Goal: Task Accomplishment & Management: Complete application form

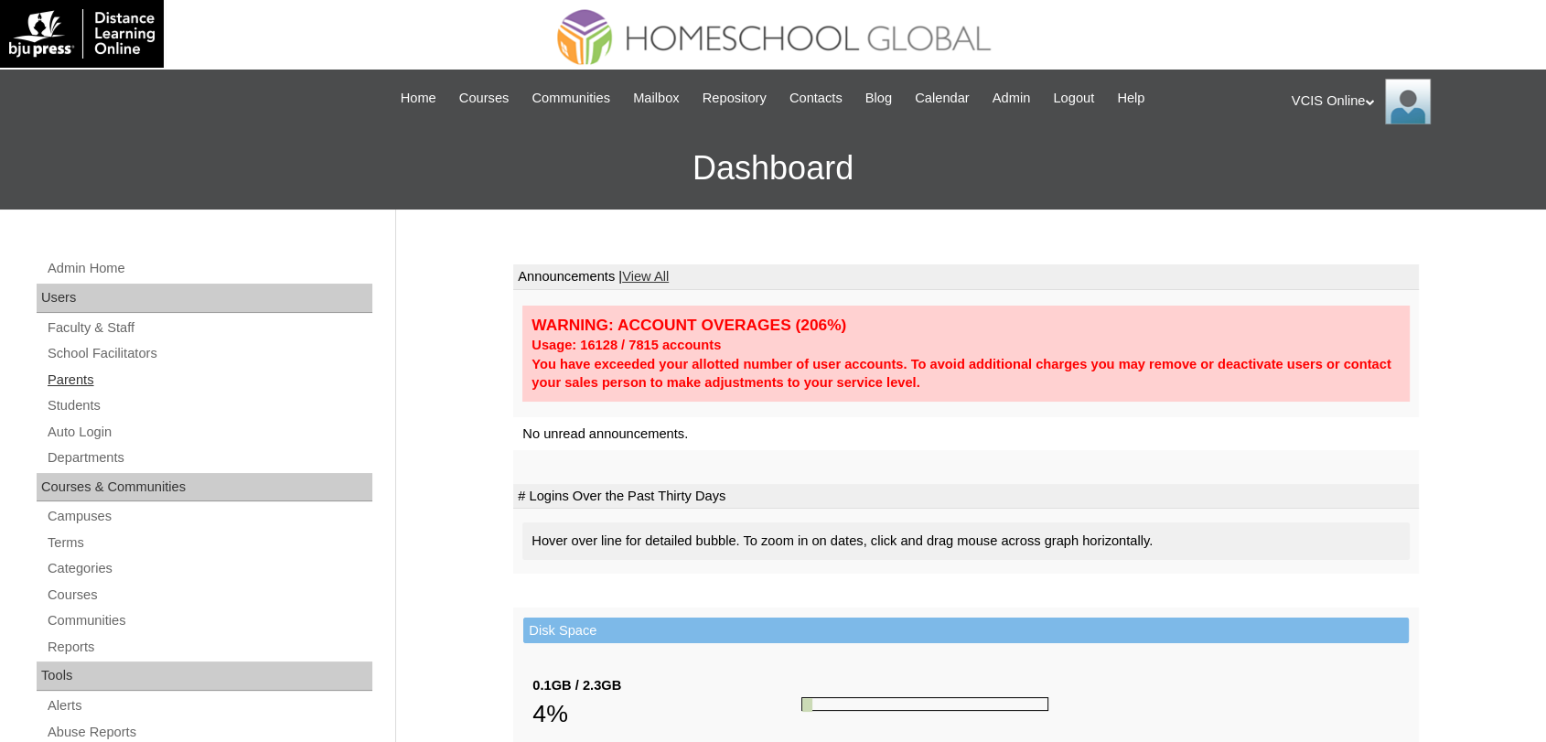
click at [76, 383] on link "Parents" at bounding box center [209, 380] width 327 height 23
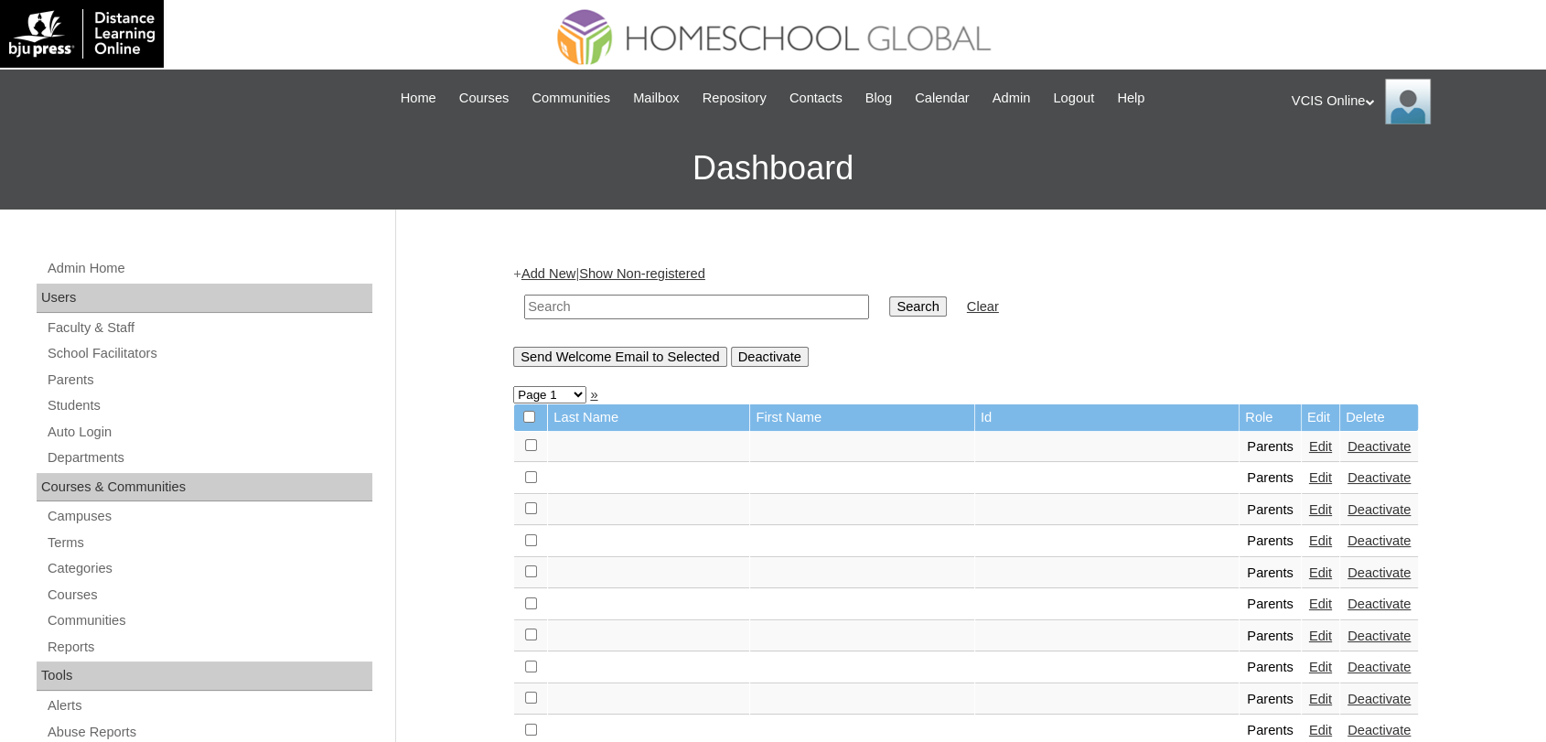
click at [677, 297] on input "text" at bounding box center [696, 307] width 345 height 25
paste input "VCIS020-10C-PA2025"
type input "VCIS020-10C-PA2025"
click at [889, 296] on input "Search" at bounding box center [917, 306] width 57 height 20
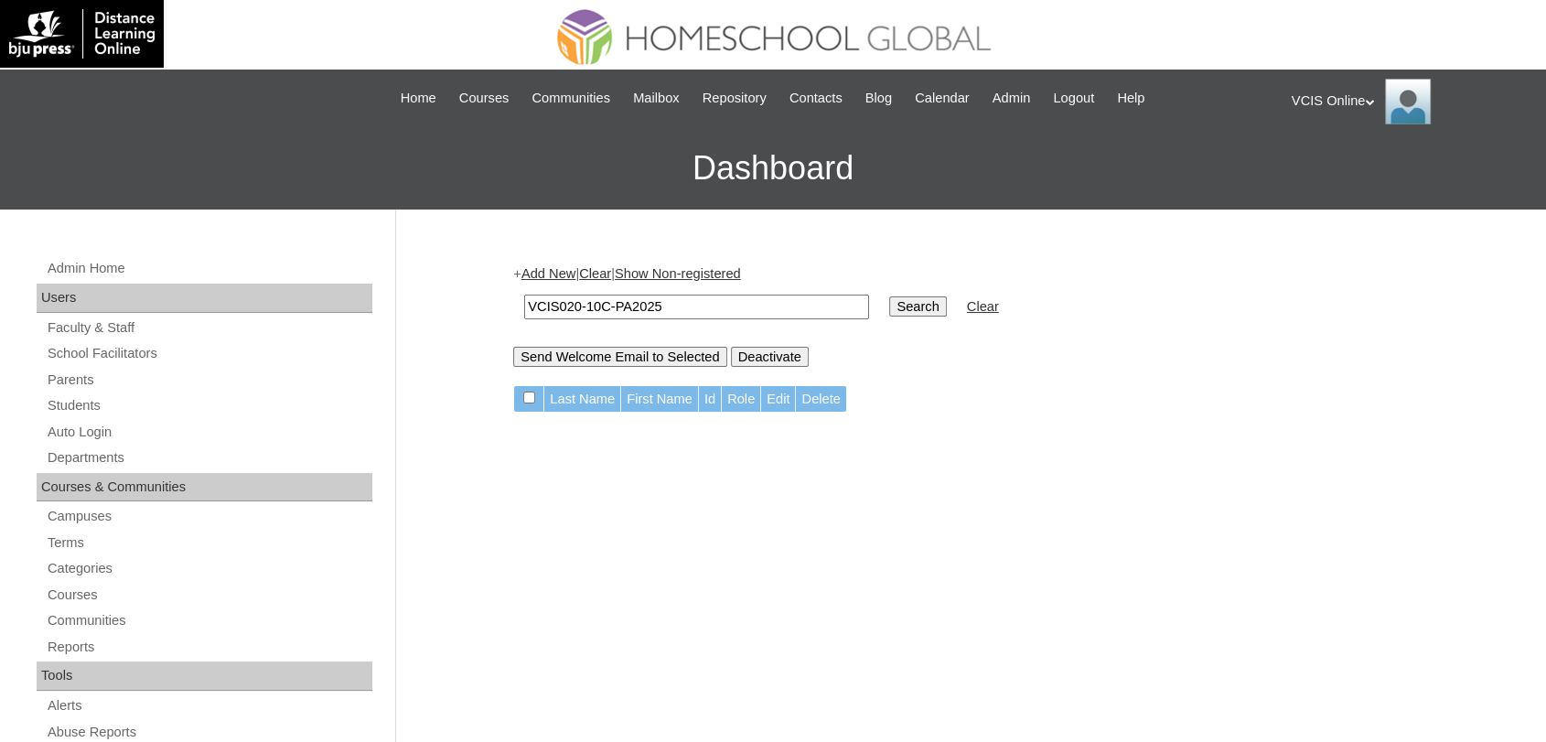
click at [673, 308] on input "VCIS020-10C-PA2025" at bounding box center [696, 307] width 345 height 25
type input "Mary Grace Reyes"
click at [889, 296] on input "Search" at bounding box center [917, 306] width 57 height 20
click at [564, 267] on link "Add New" at bounding box center [549, 273] width 54 height 15
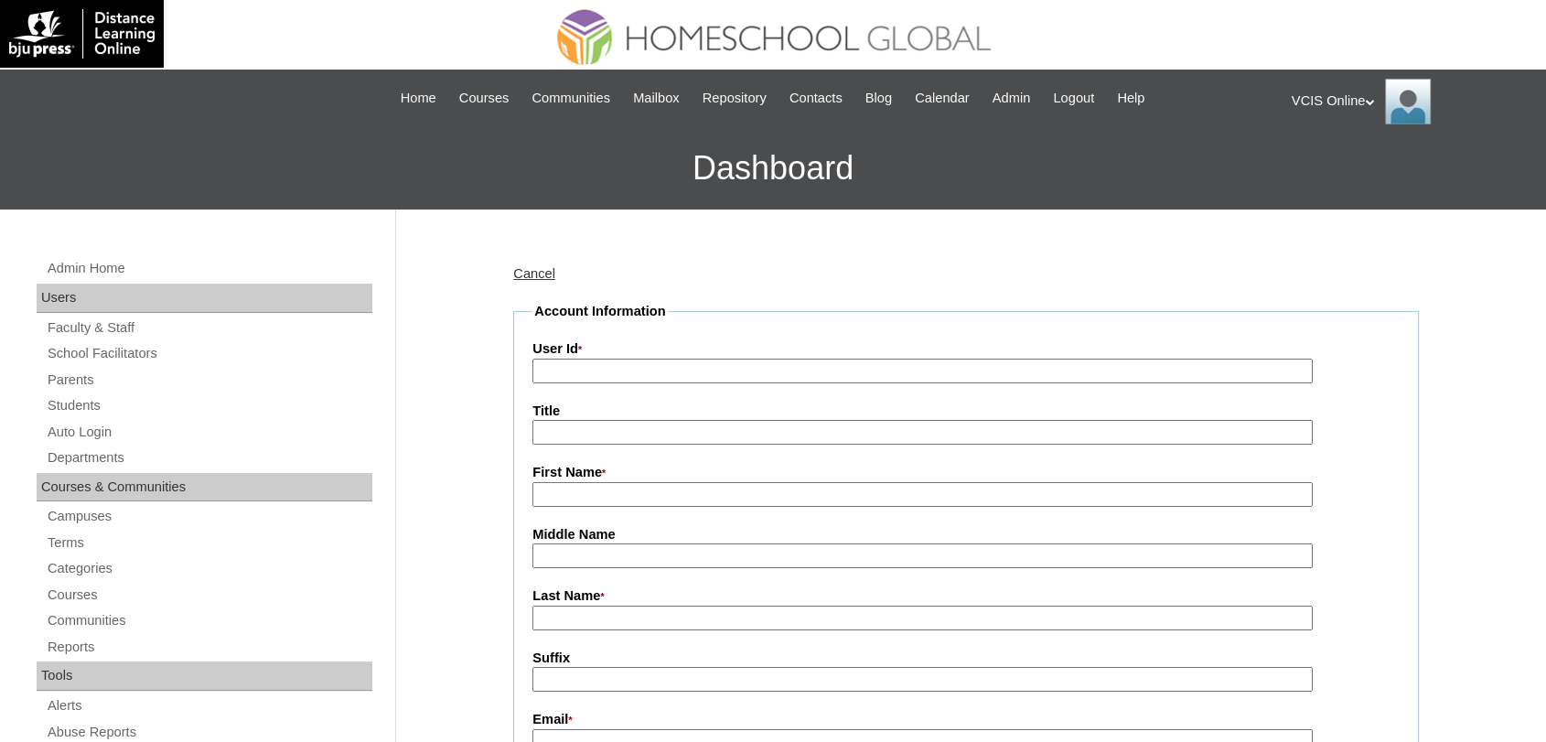
click at [610, 365] on input "User Id *" at bounding box center [923, 371] width 780 height 25
paste input "VCIS020-10C-PA2025"
type input "VCIS020-10C-PA2025"
type input "[PERSON_NAME]"
type input "Reyes"
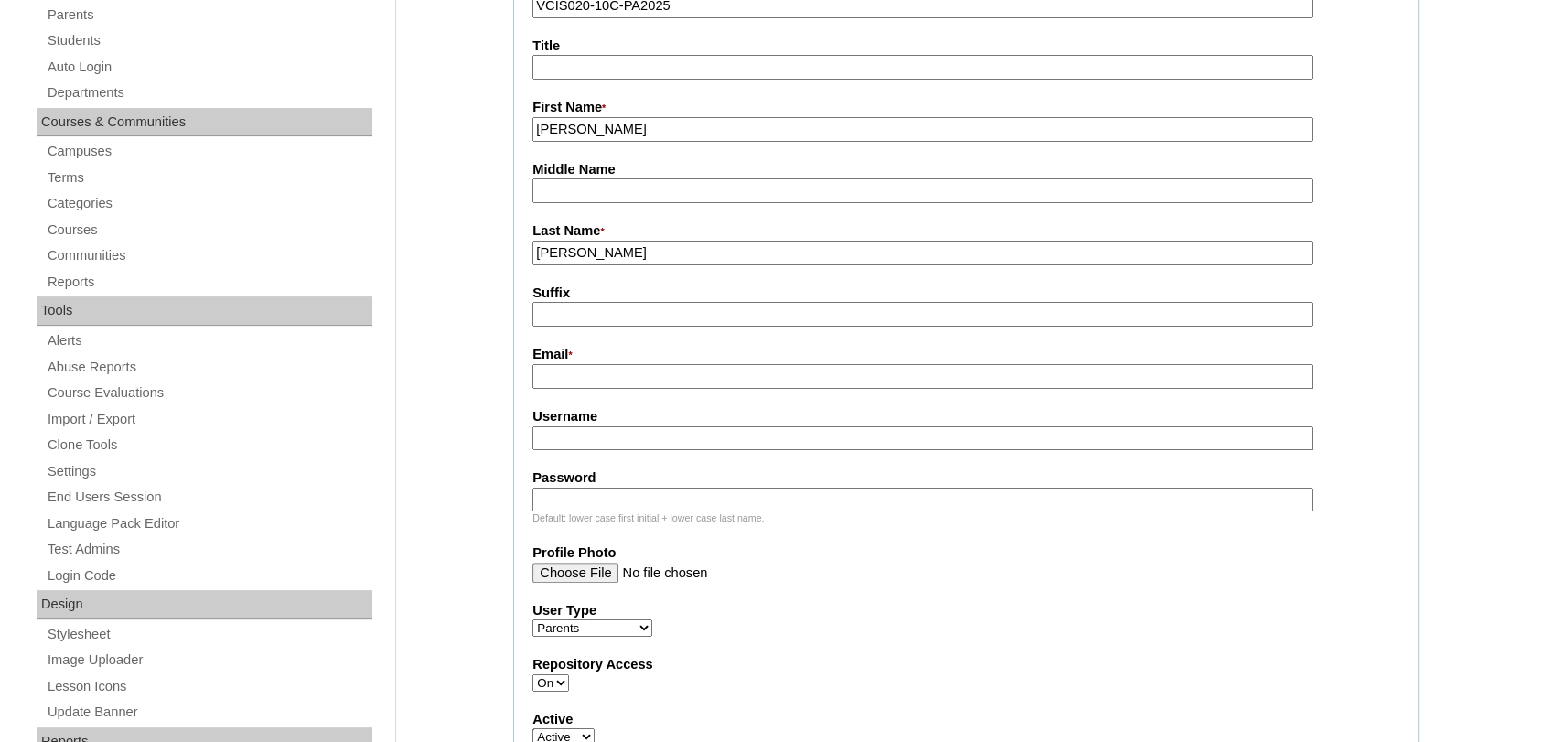
scroll to position [379, 0]
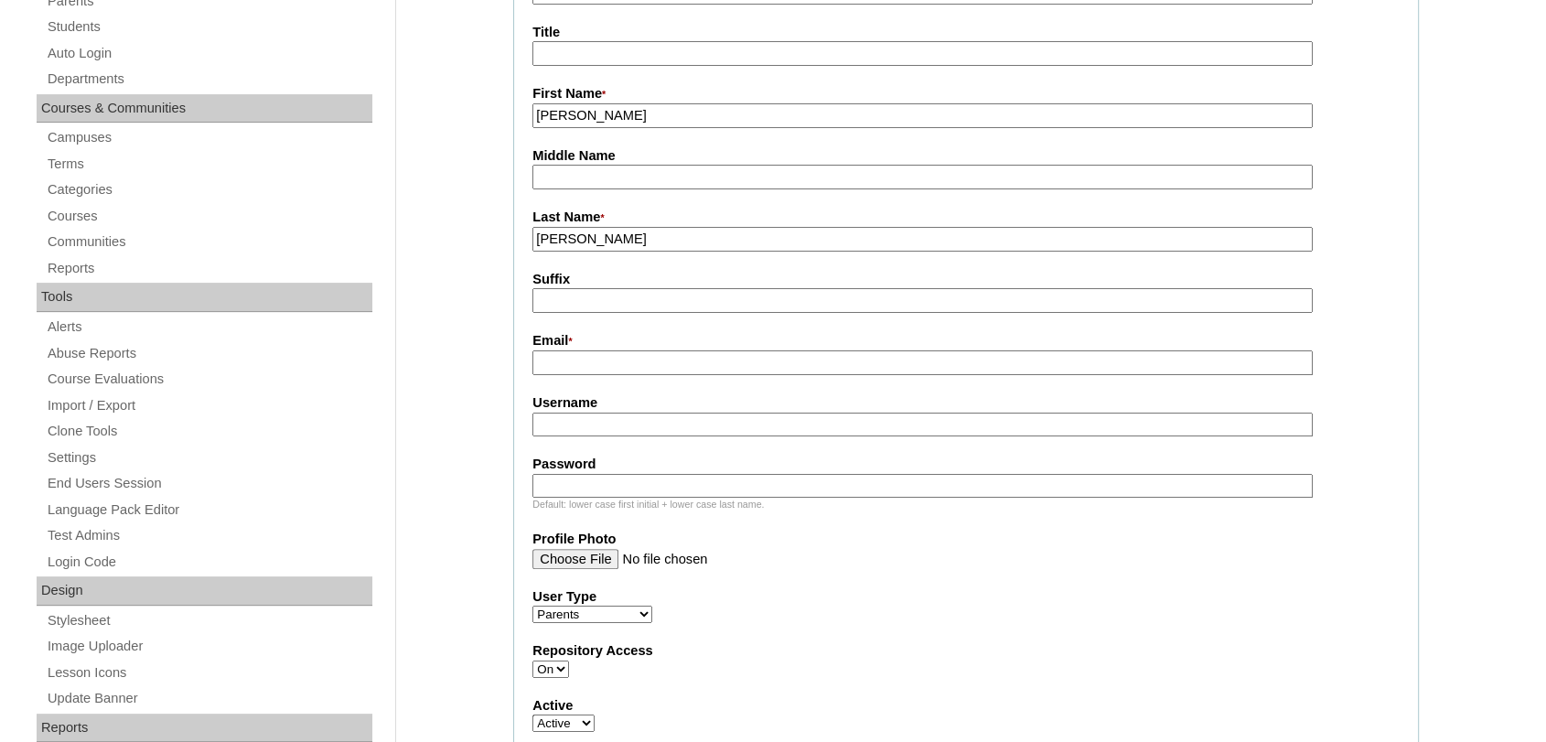
paste input "godsgrace4545@gmail.com"
type input "godsgrace4545@gmail.com"
paste input "mreyes2025"
type input "mreyes2025"
paste input "MrYgRc"
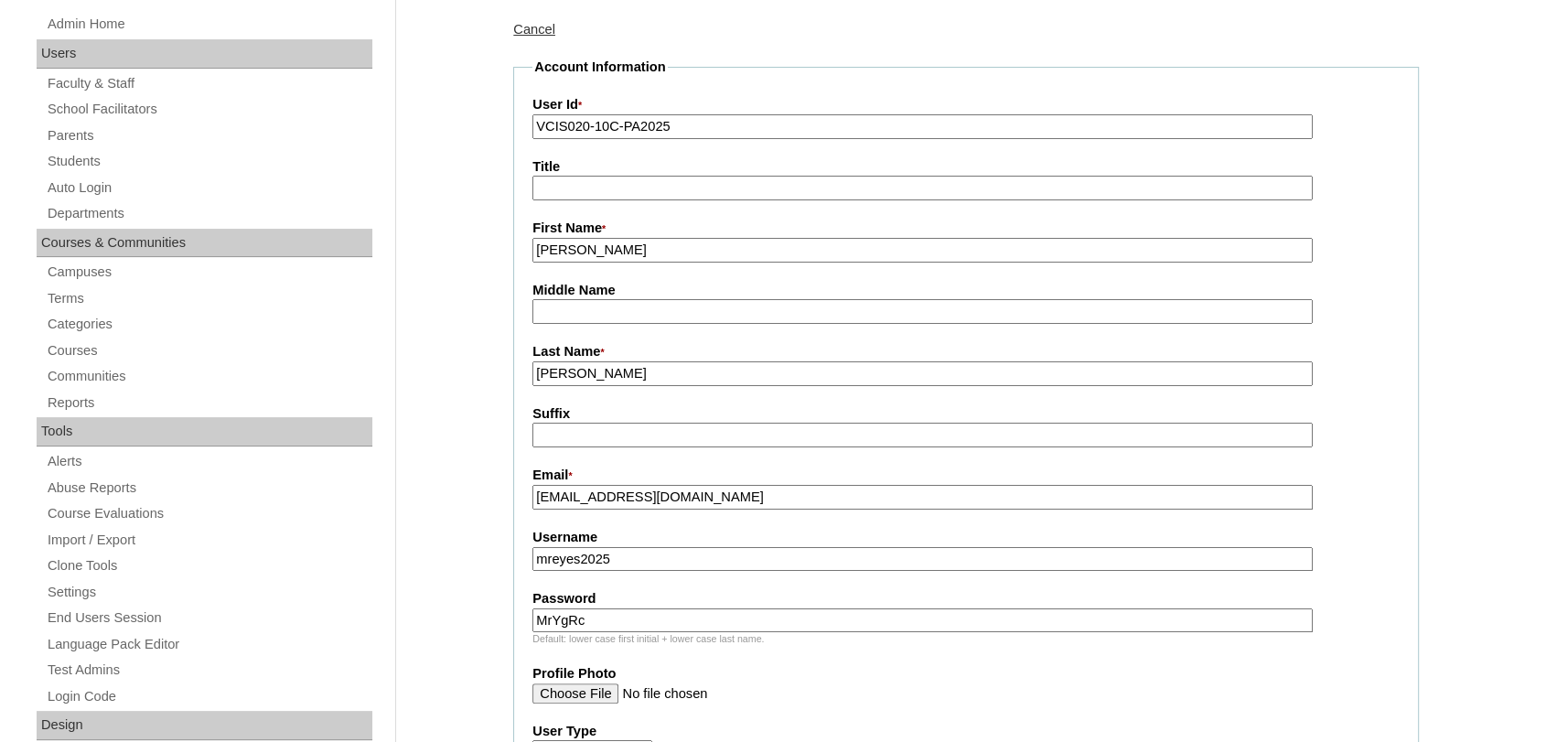
scroll to position [210, 0]
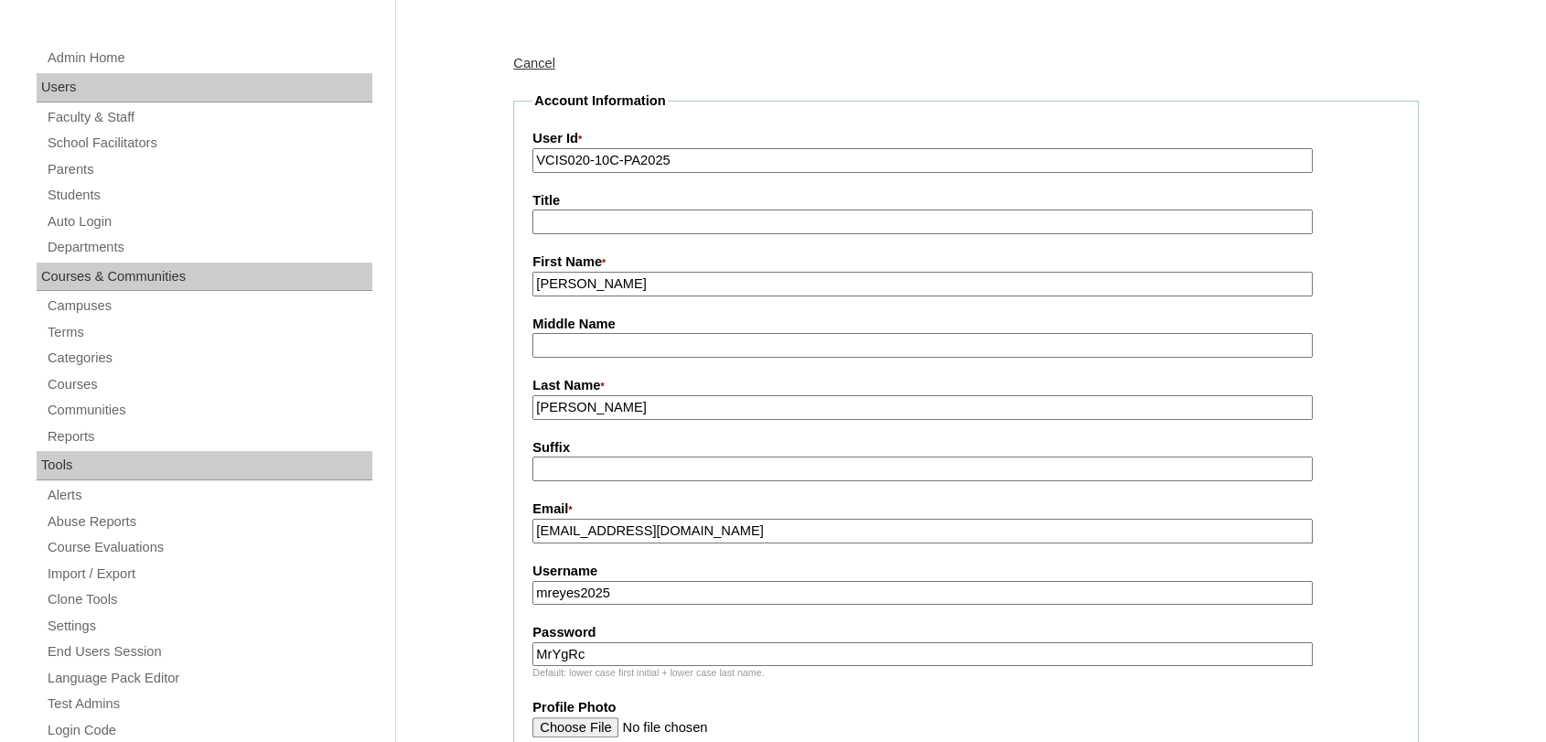
type input "MrYgRc"
click at [959, 156] on input "VCIS020-10C-PA2025" at bounding box center [923, 160] width 780 height 25
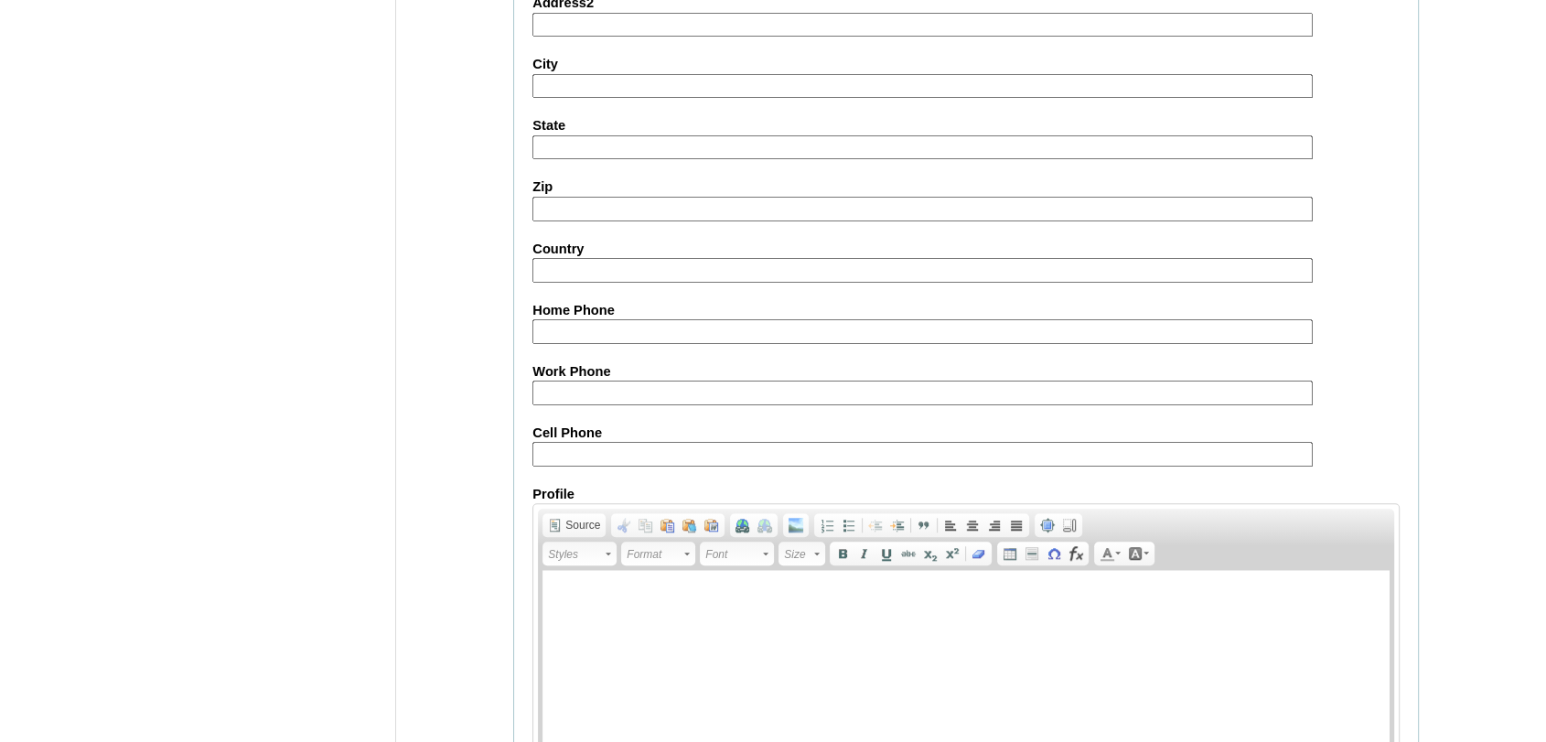
scroll to position [1716, 0]
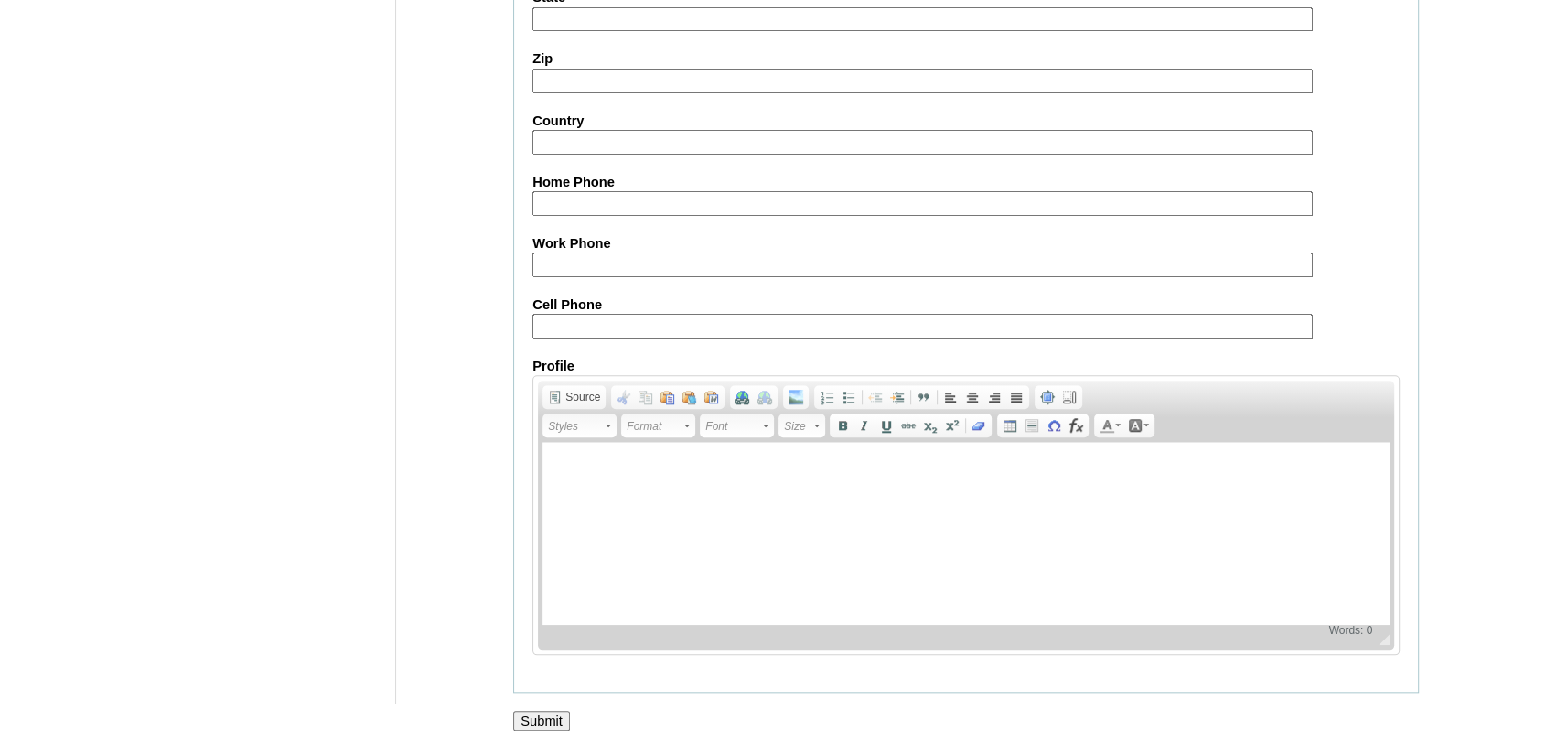
click at [544, 712] on input "Submit" at bounding box center [541, 721] width 57 height 20
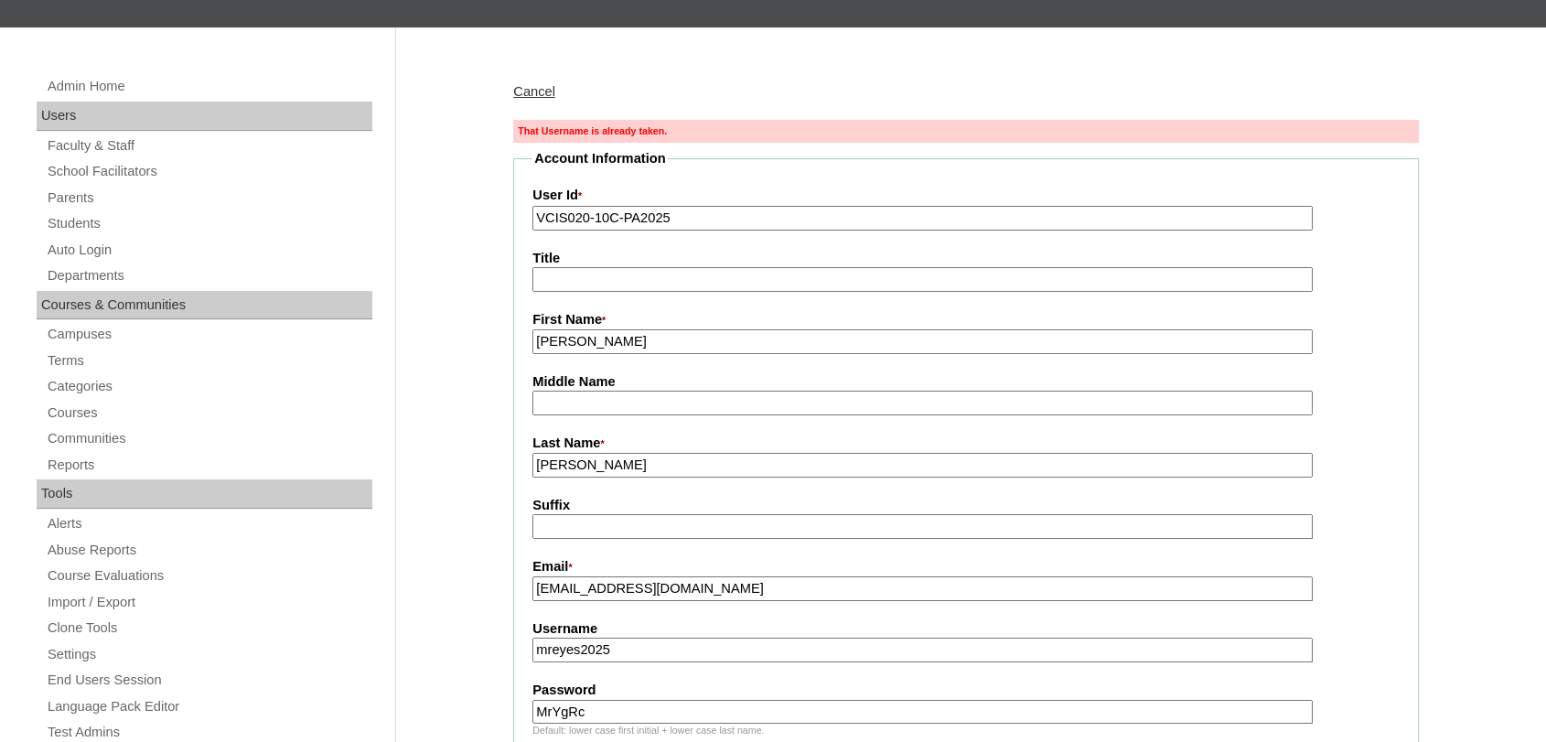
scroll to position [190, 0]
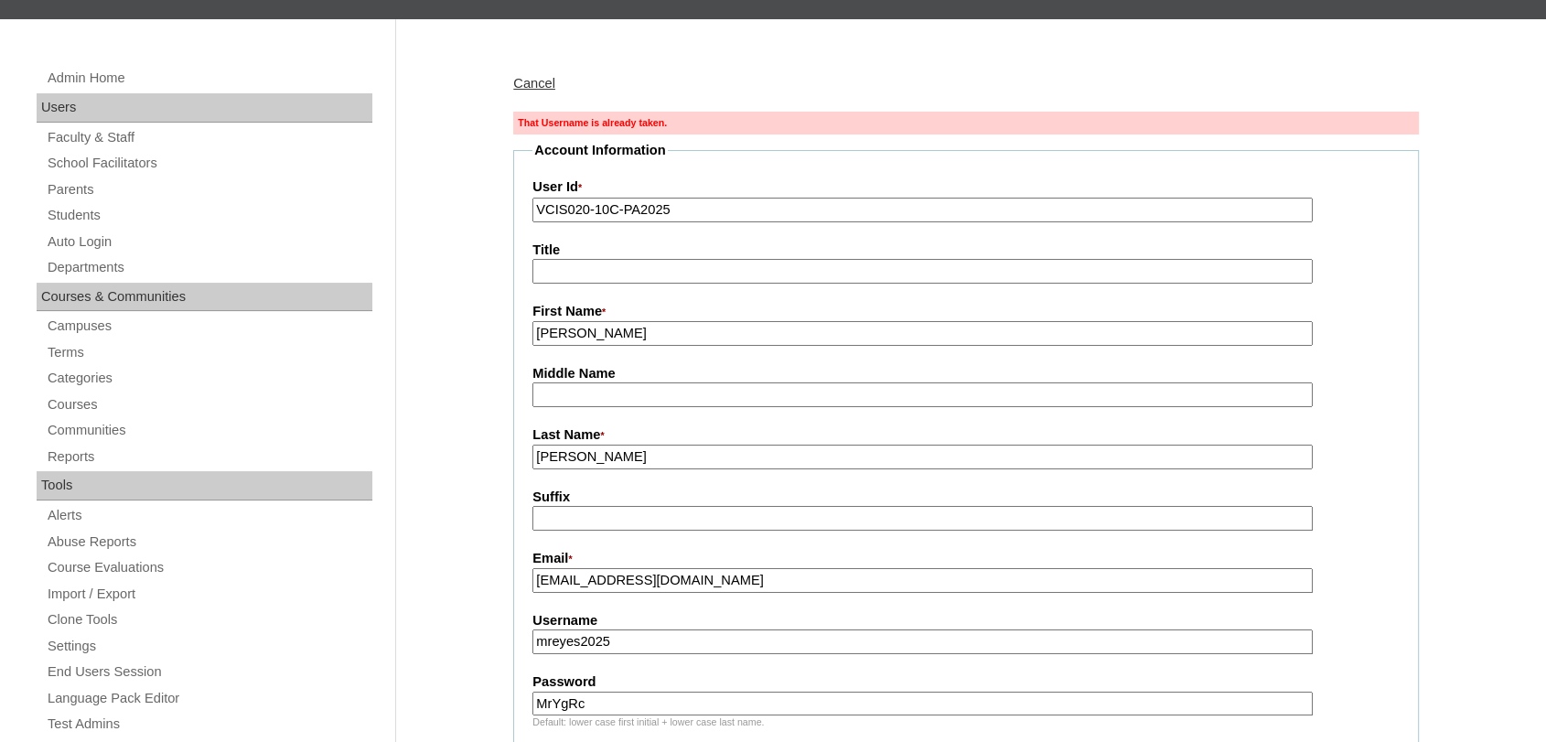
click at [886, 445] on input "Reyes" at bounding box center [923, 457] width 780 height 25
type input "Reyes (2025)"
click at [548, 639] on input "mreyes2025" at bounding box center [923, 642] width 780 height 25
click at [658, 631] on input "mgreyes2025" at bounding box center [923, 642] width 780 height 25
type input "mgreyes2025"
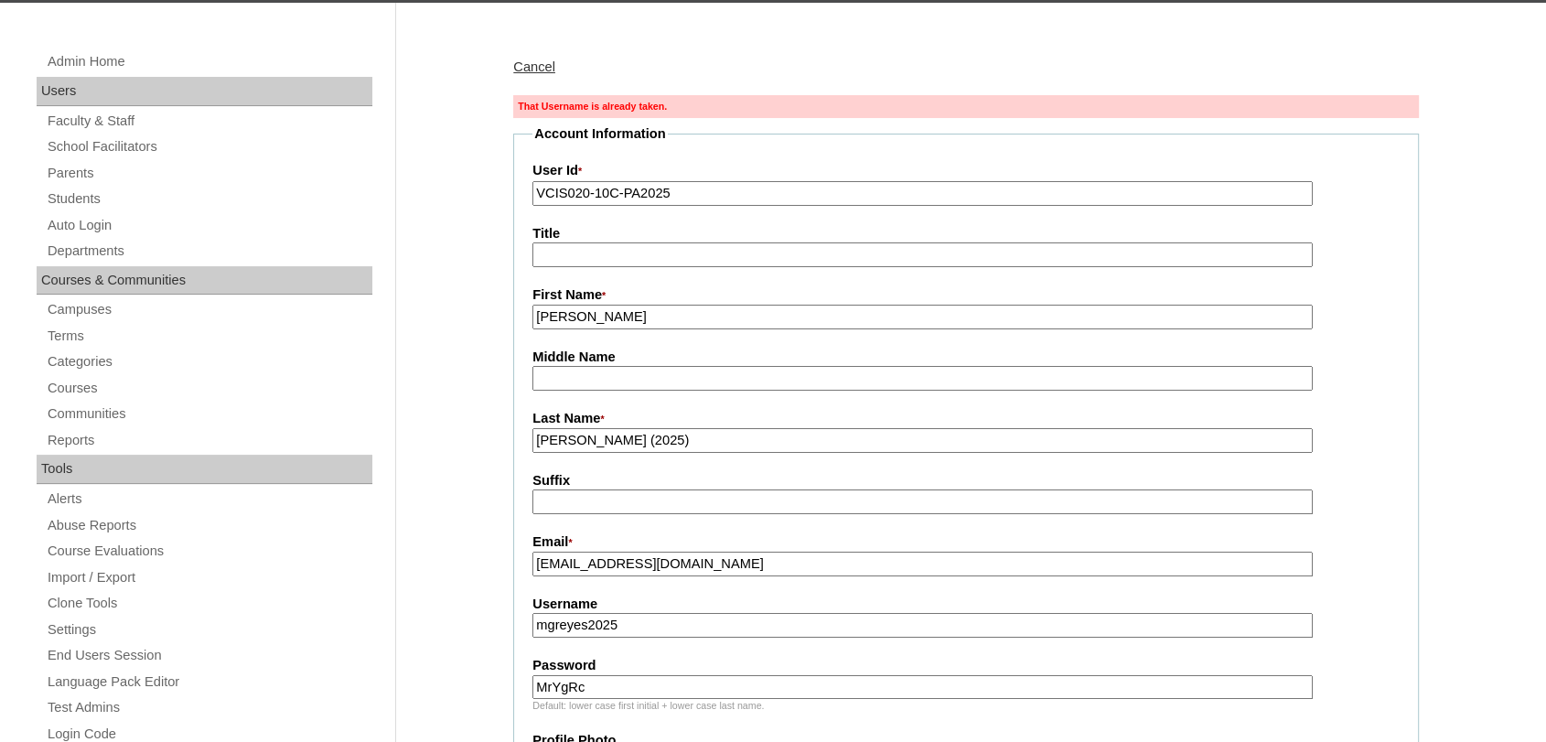
scroll to position [181, 0]
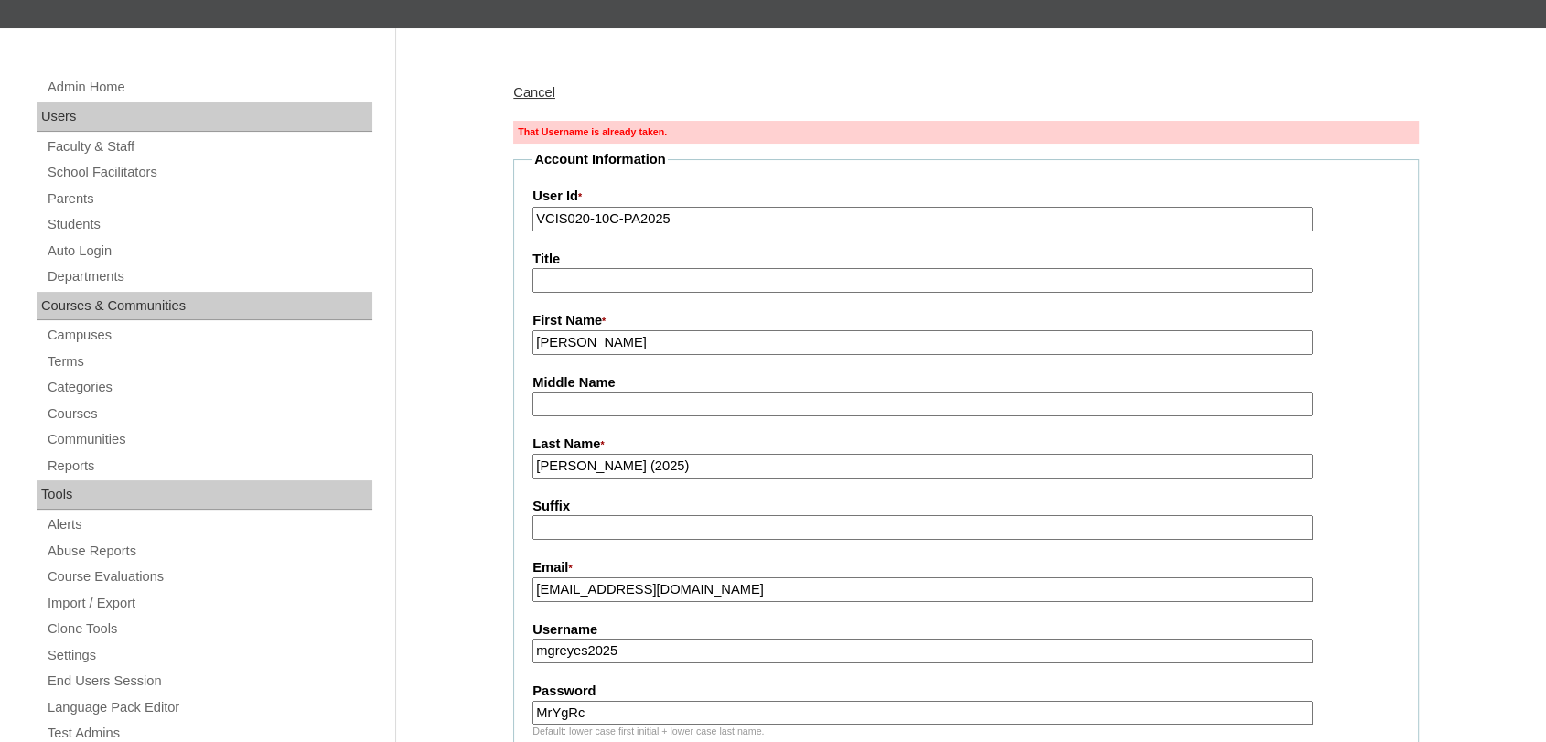
click at [845, 226] on input "VCIS020-10C-PA2025" at bounding box center [923, 219] width 780 height 25
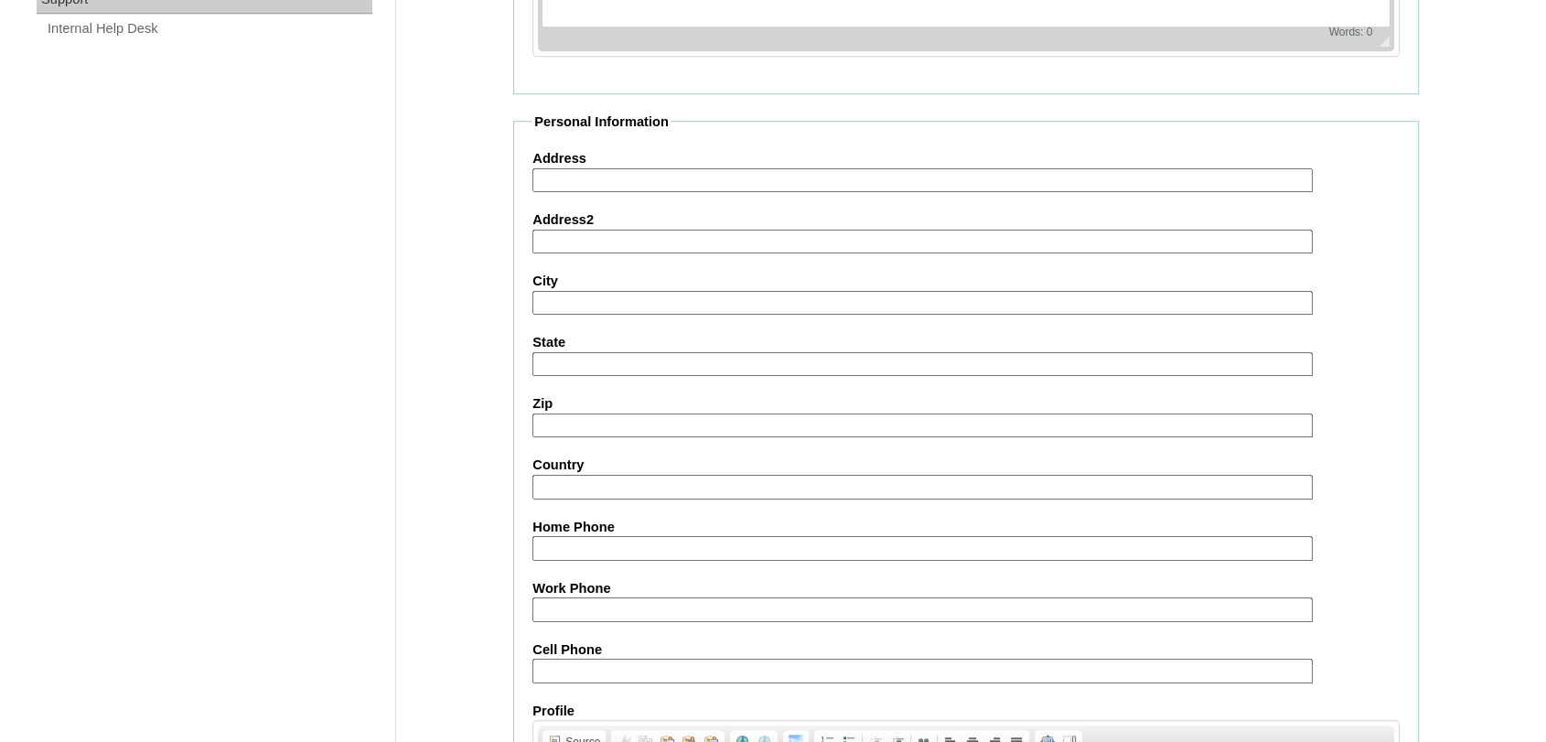
scroll to position [1746, 0]
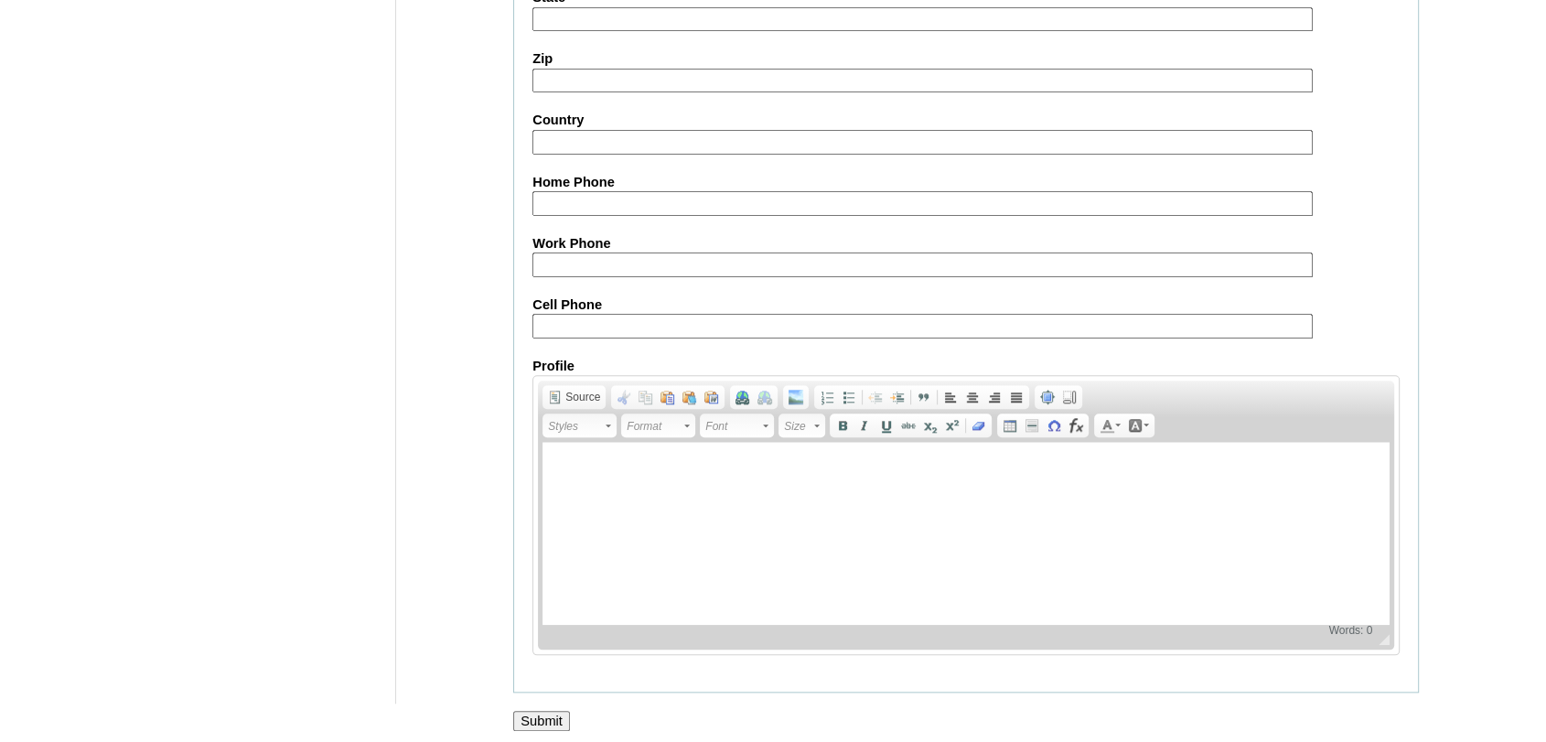
click at [546, 716] on input "Submit" at bounding box center [541, 721] width 57 height 20
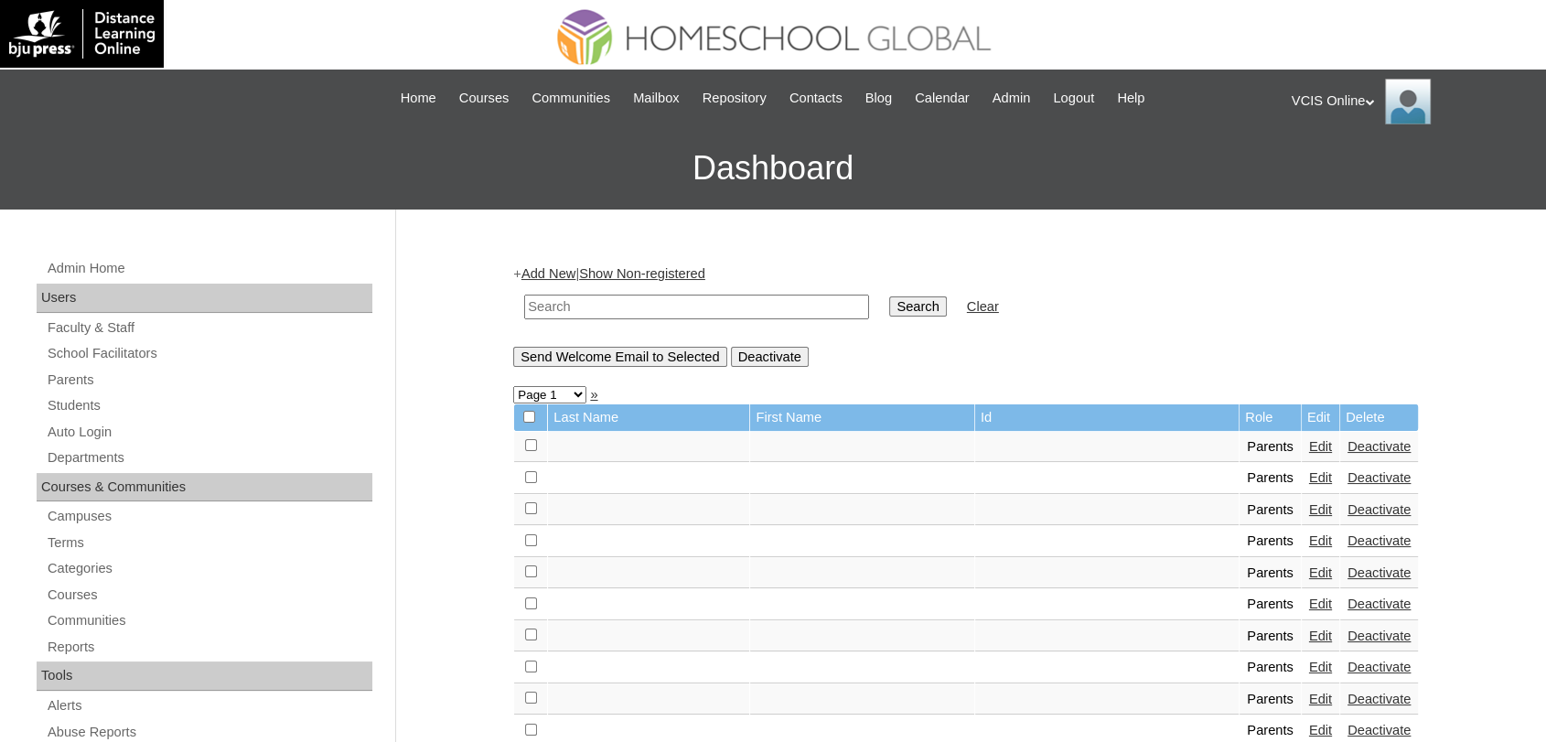
click at [638, 302] on input "text" at bounding box center [696, 307] width 345 height 25
paste input "VCIS020-10C-PA2025"
type input "VCIS020-10C-PA2025"
click at [889, 296] on input "Search" at bounding box center [917, 306] width 57 height 20
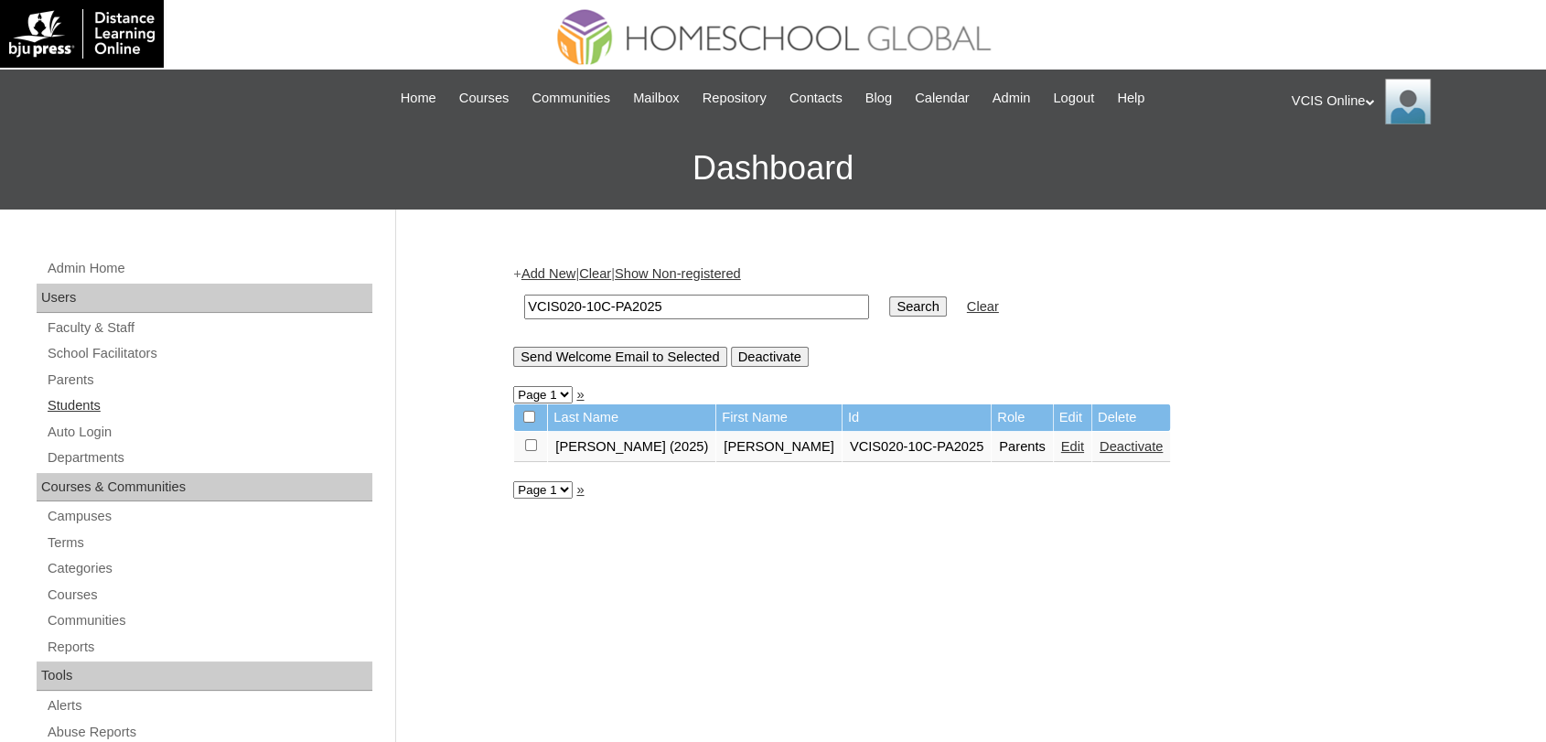
click at [75, 403] on link "Students" at bounding box center [209, 405] width 327 height 23
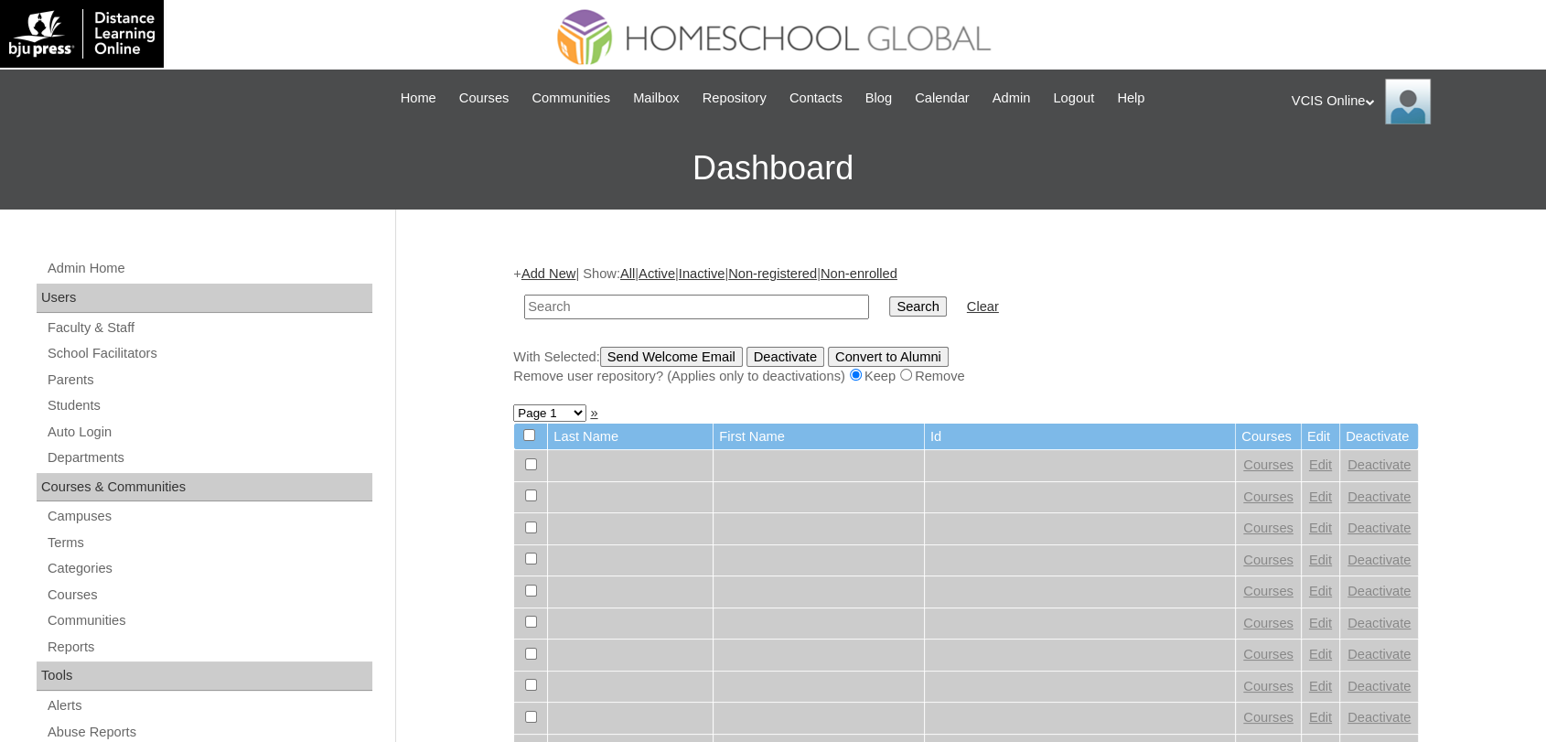
paste input "VCIS028-10C-SA2025"
type input "VCIS028-10C-SA2025"
click at [889, 296] on input "Search" at bounding box center [917, 306] width 57 height 20
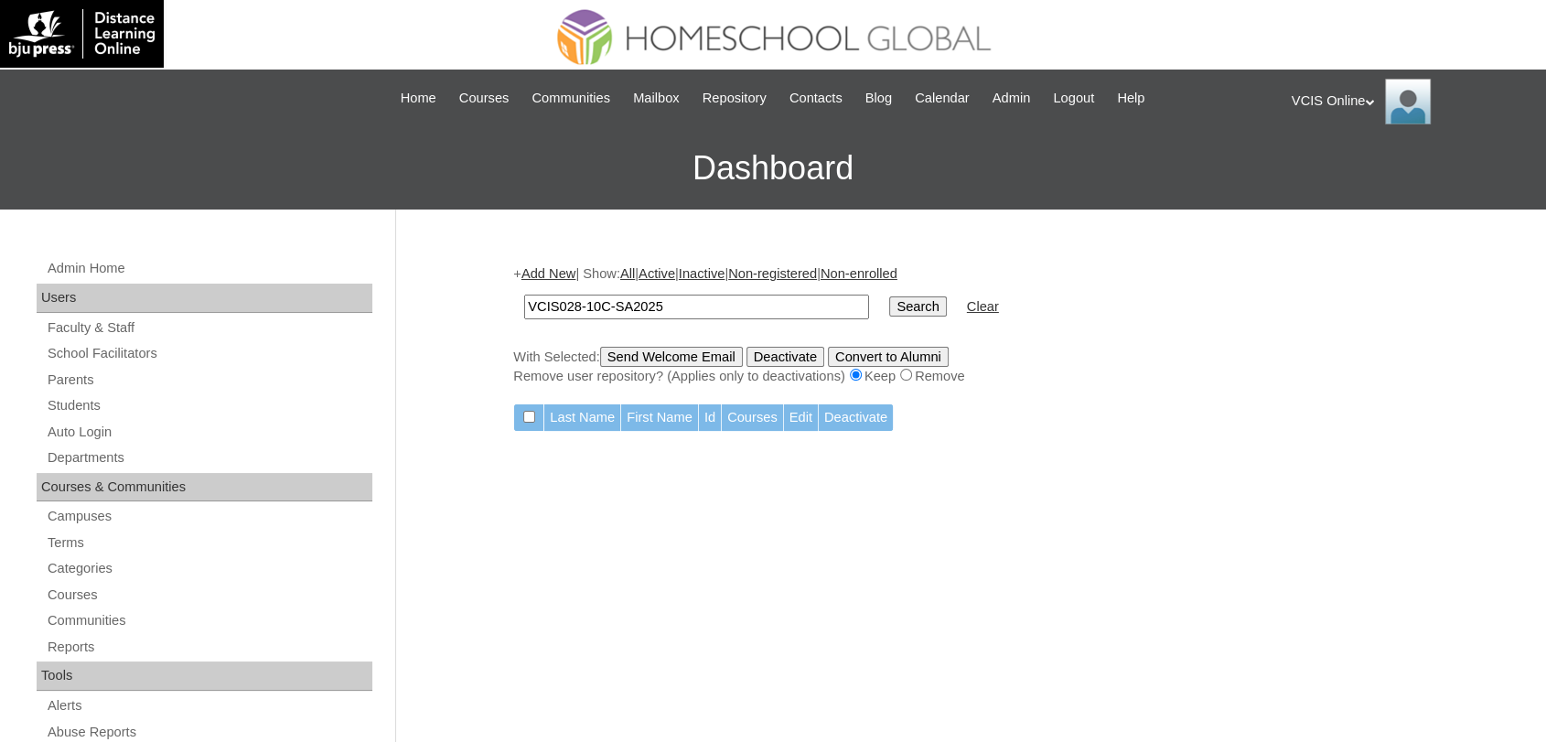
click at [551, 266] on link "Add New" at bounding box center [549, 273] width 54 height 15
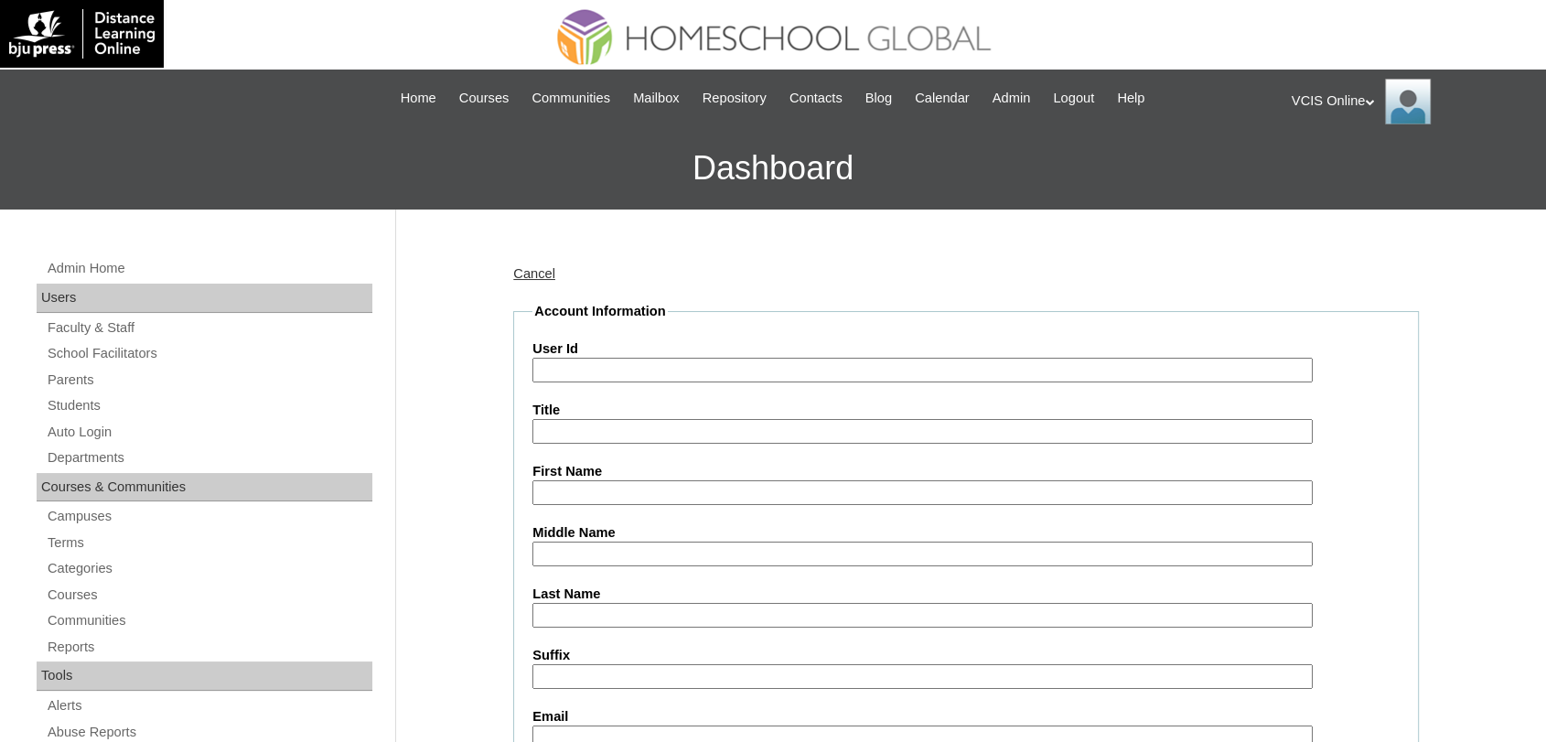
click at [582, 372] on input "User Id" at bounding box center [923, 370] width 780 height 25
paste input "VCIS028-10C-SA2025"
type input "VCIS028-10C-SA2025"
type input "Abrielle Sadie"
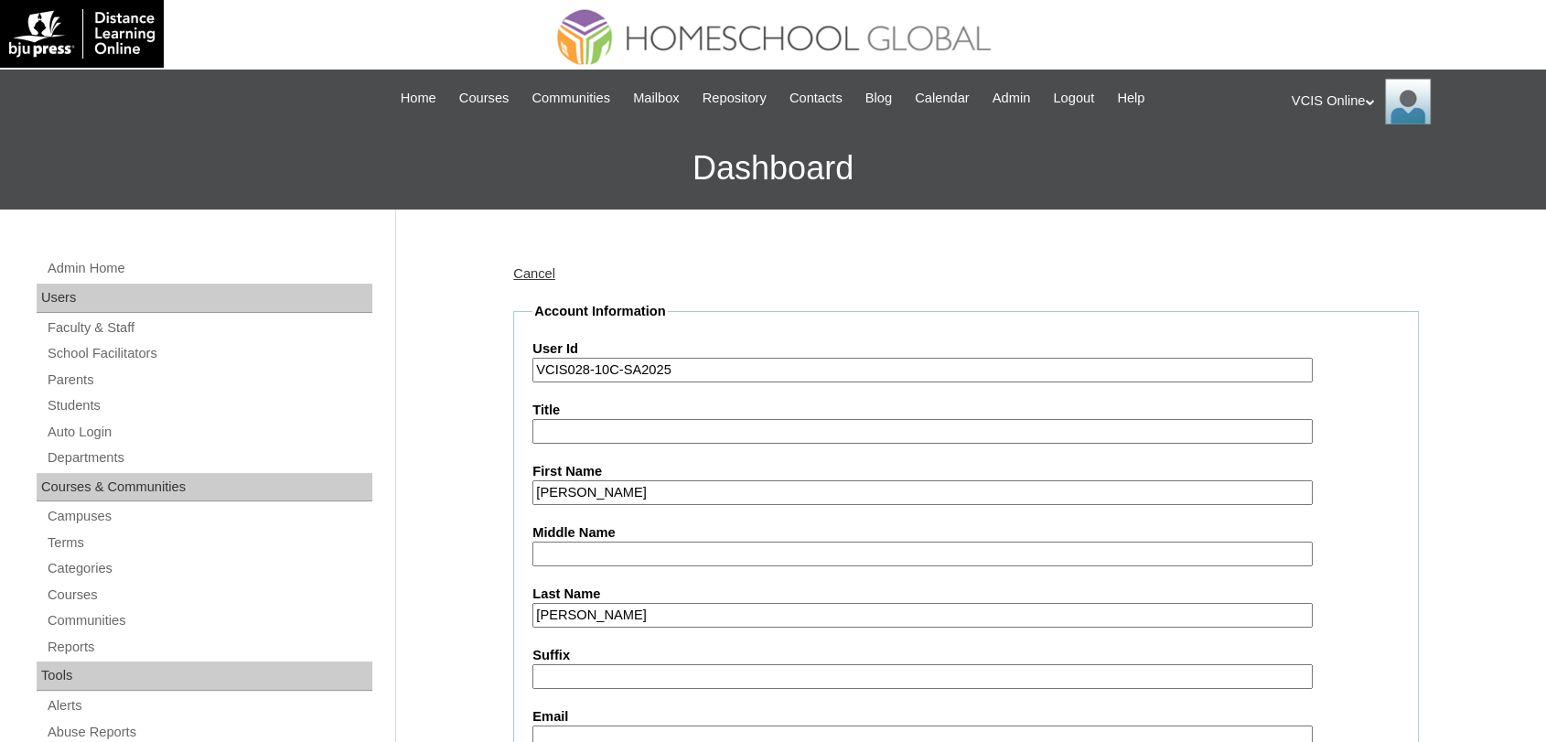
type input "Reyes"
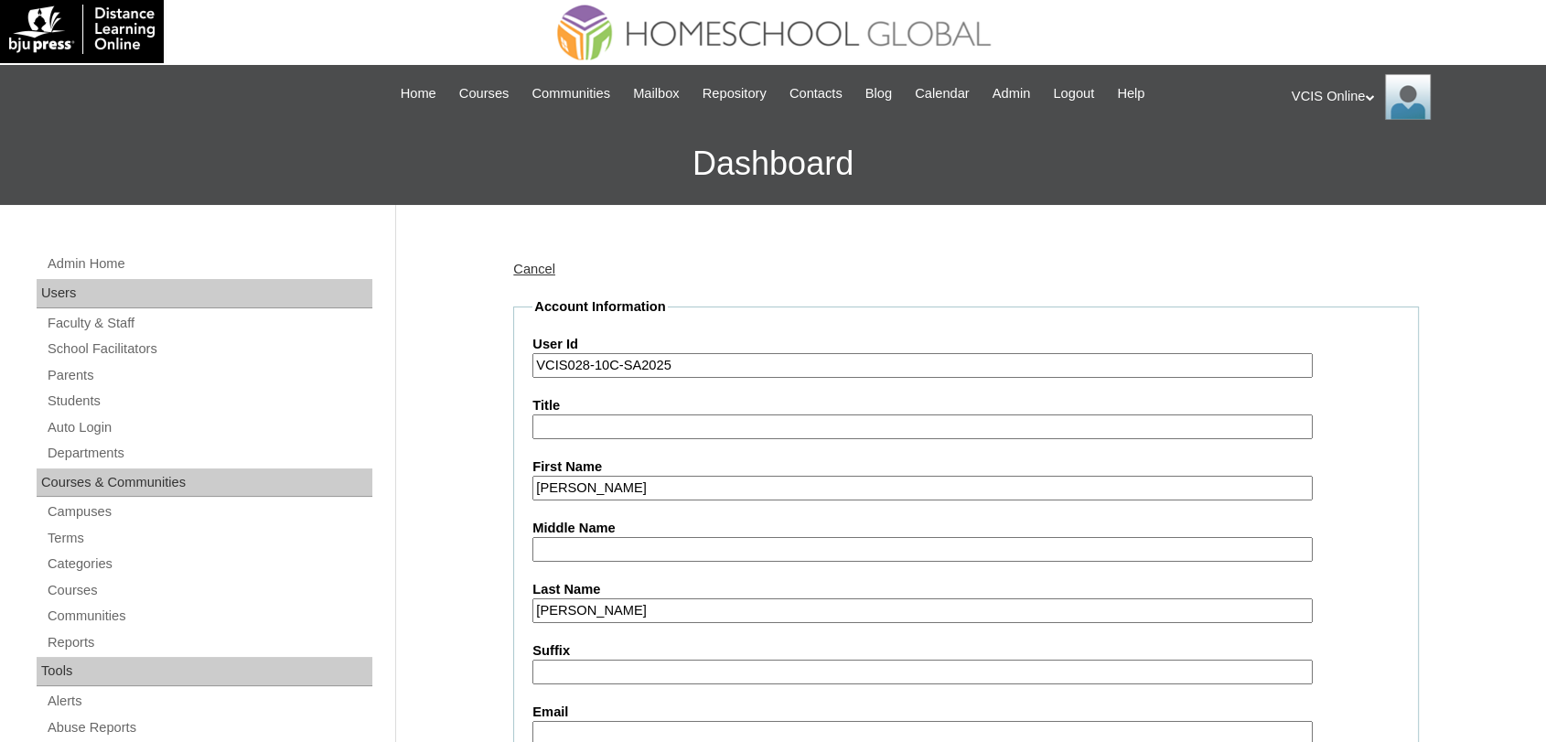
paste input "sadiereyes.student@vcis.edu.ph"
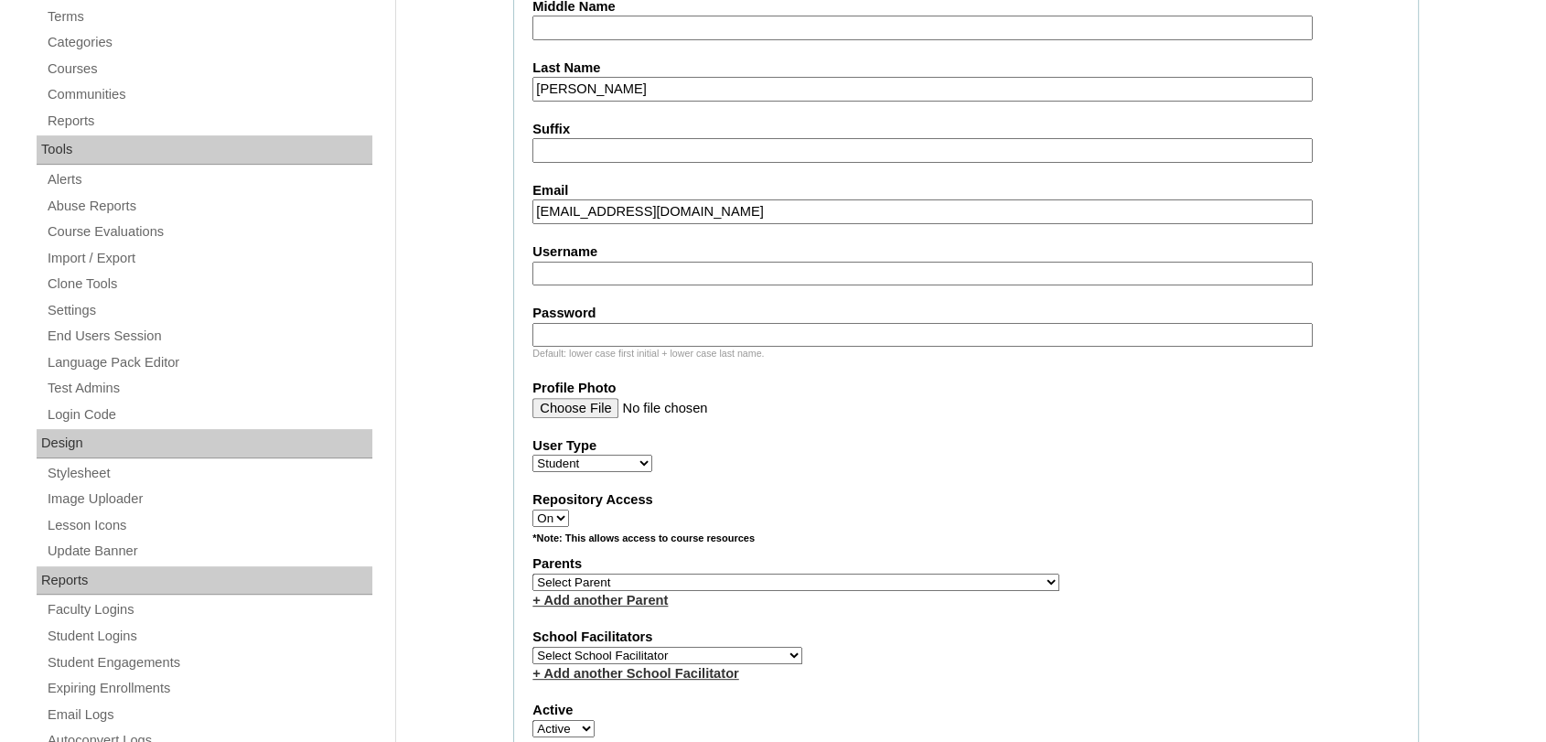
scroll to position [529, 0]
type input "sadiereyes.student@vcis.edu.ph"
click at [545, 275] on input "Username" at bounding box center [923, 271] width 780 height 25
paste input "abrielle.reyes2025"
type input "abrielle.reyes2025"
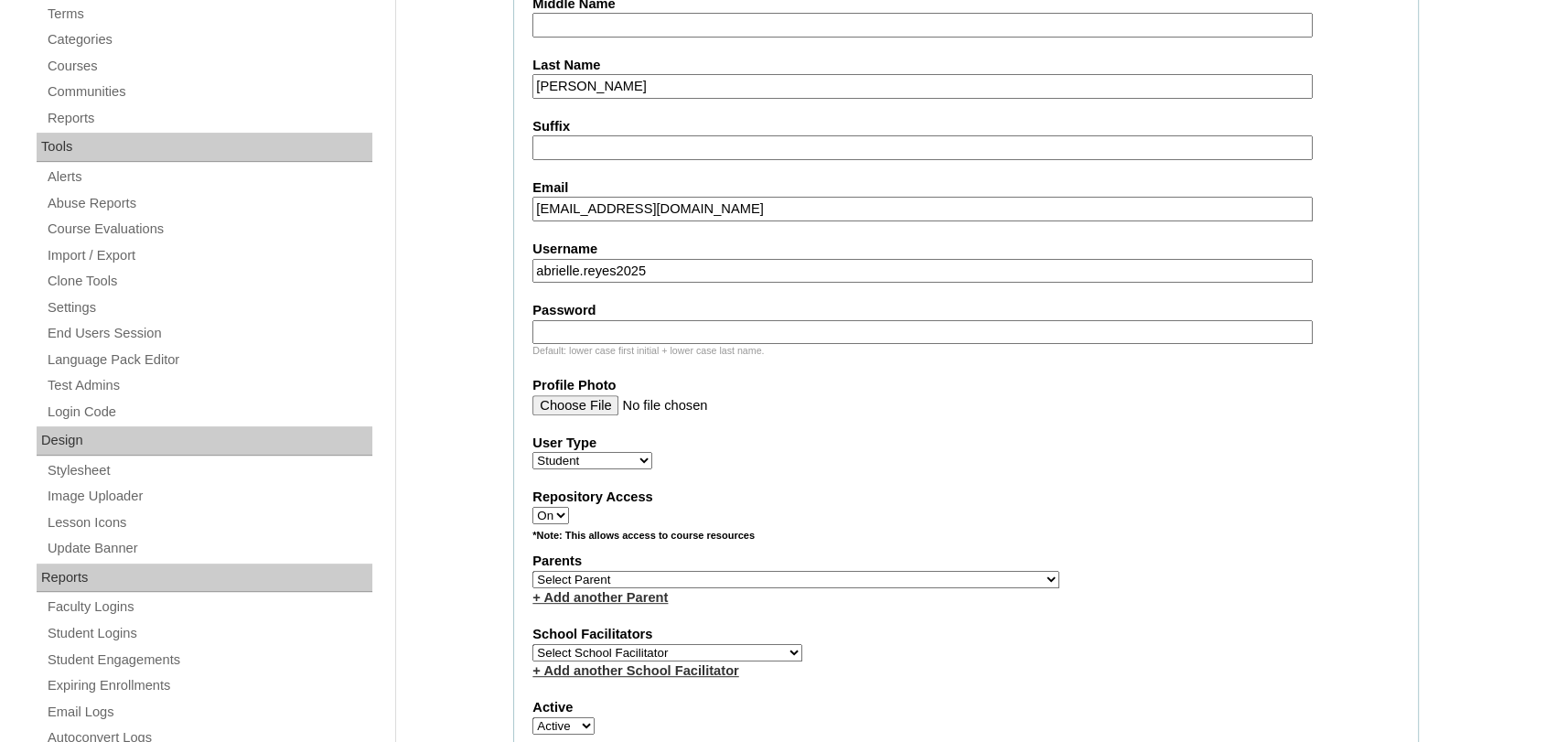
paste input "BrLLsD"
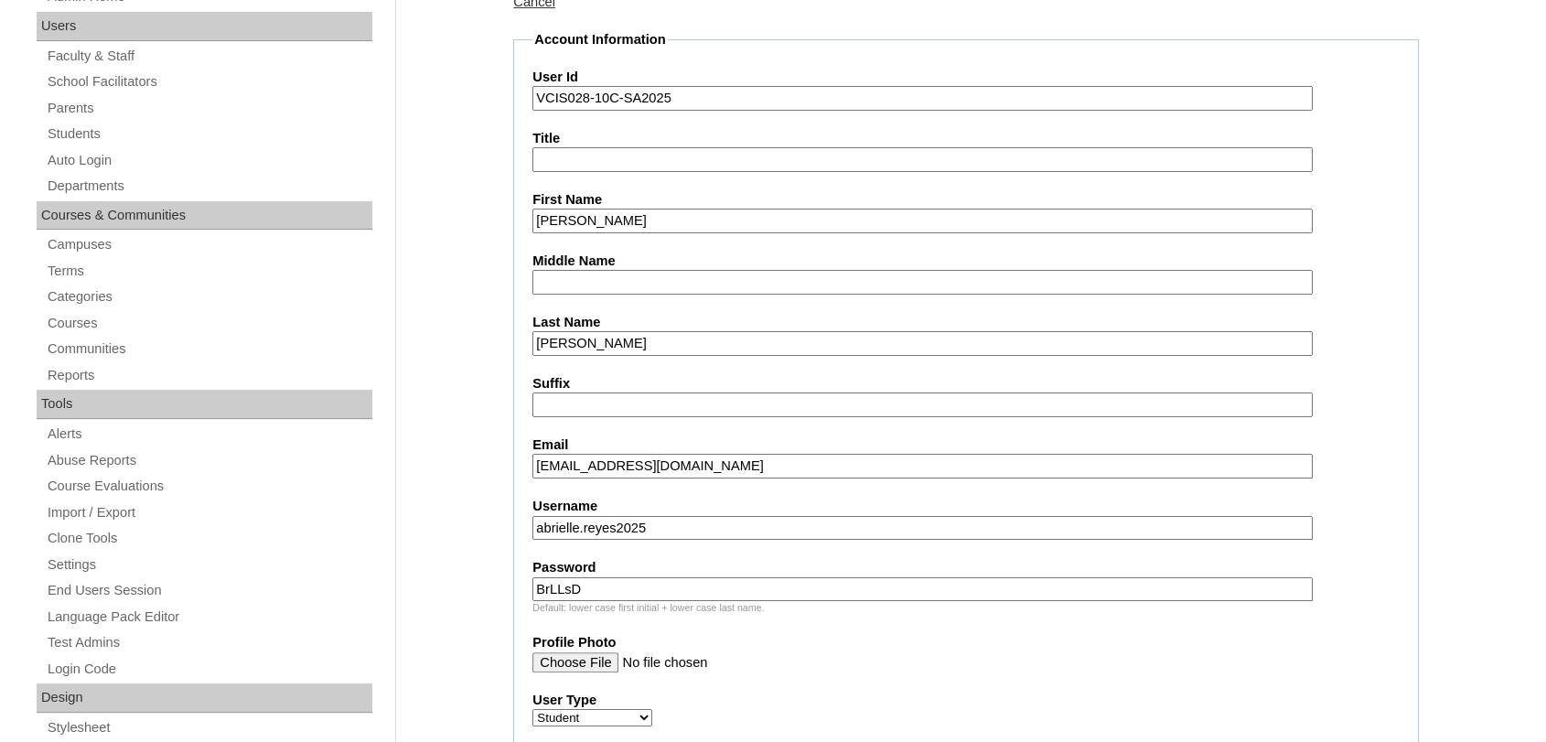
scroll to position [246, 0]
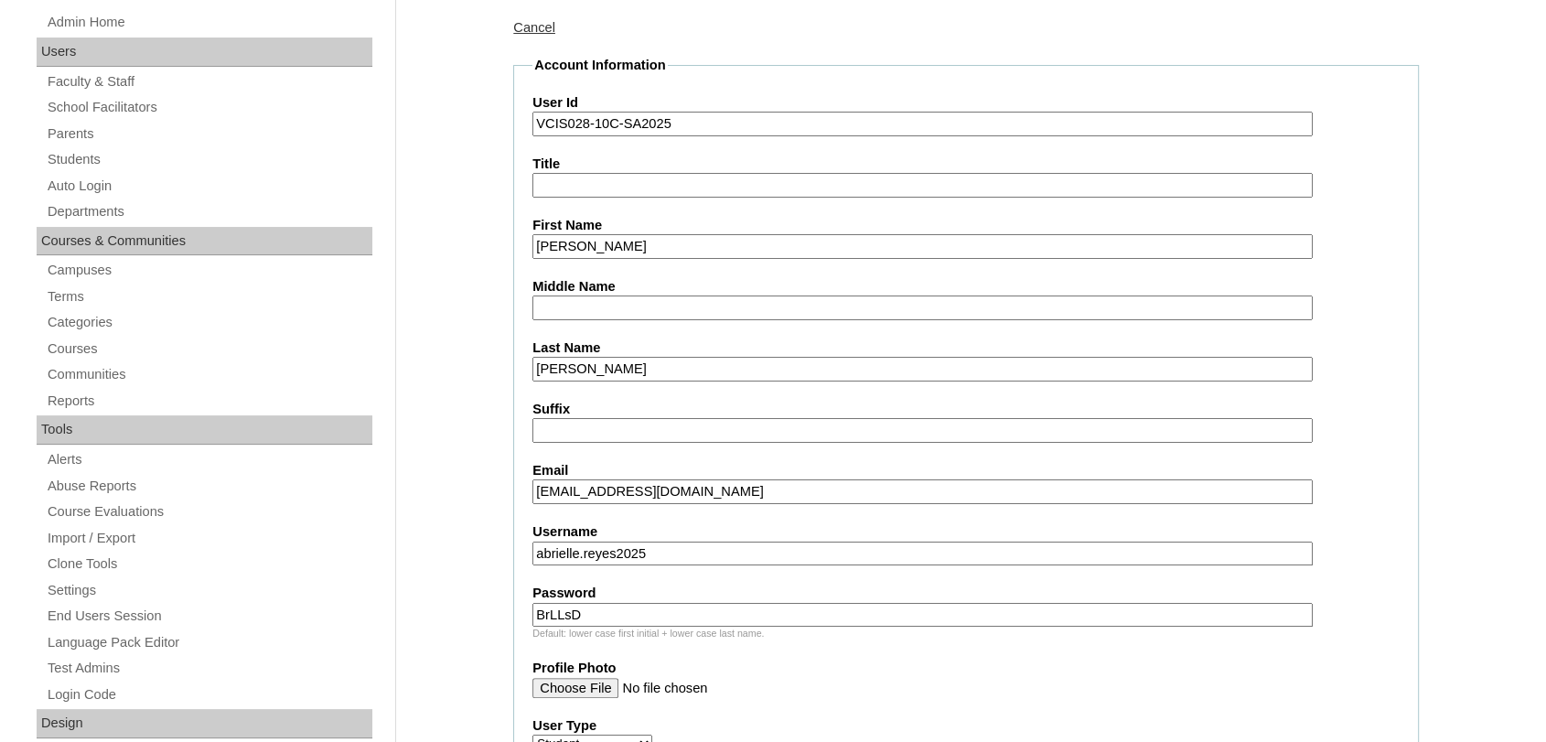
type input "BrLLsD"
click at [964, 124] on input "VCIS028-10C-SA2025" at bounding box center [923, 124] width 780 height 25
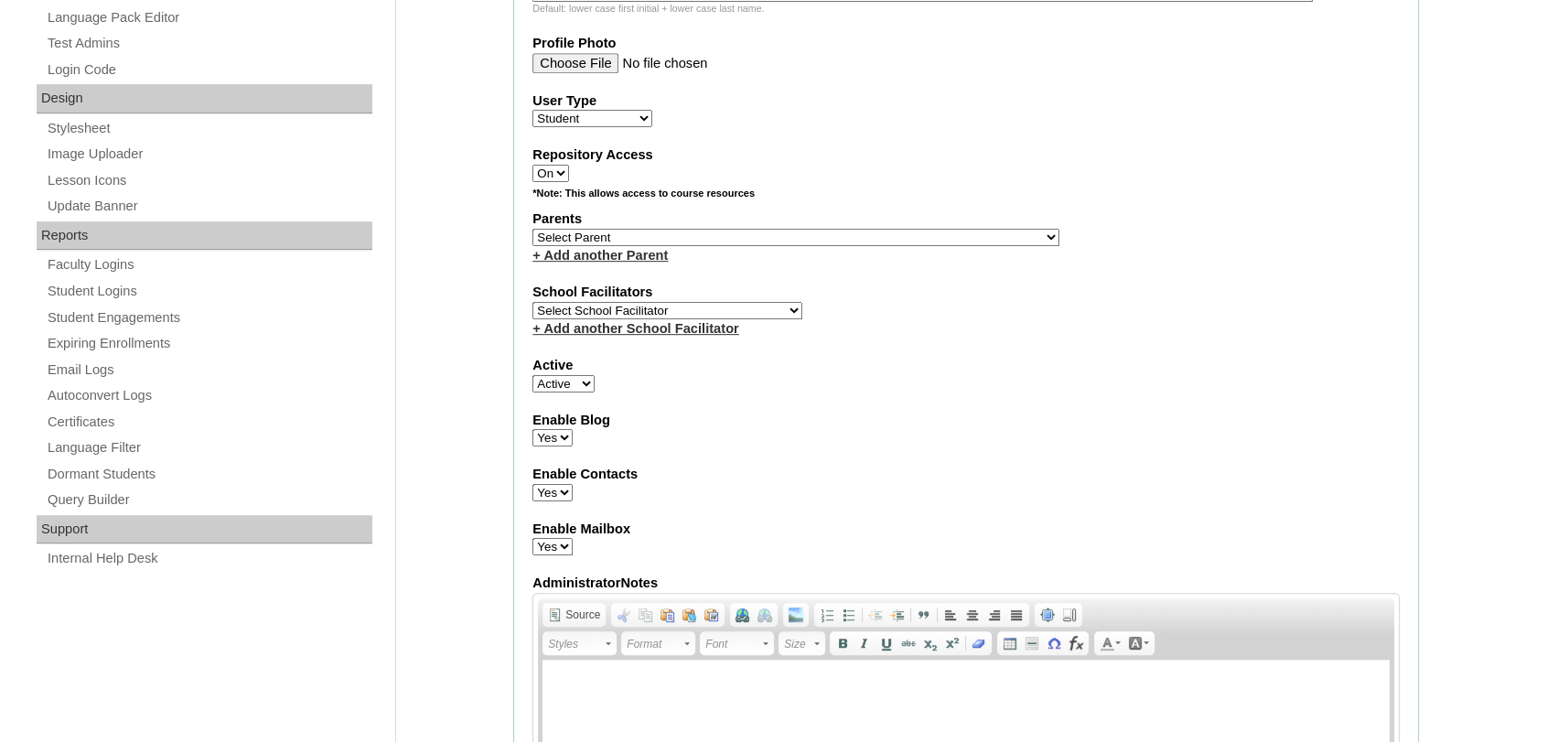
scroll to position [880, 0]
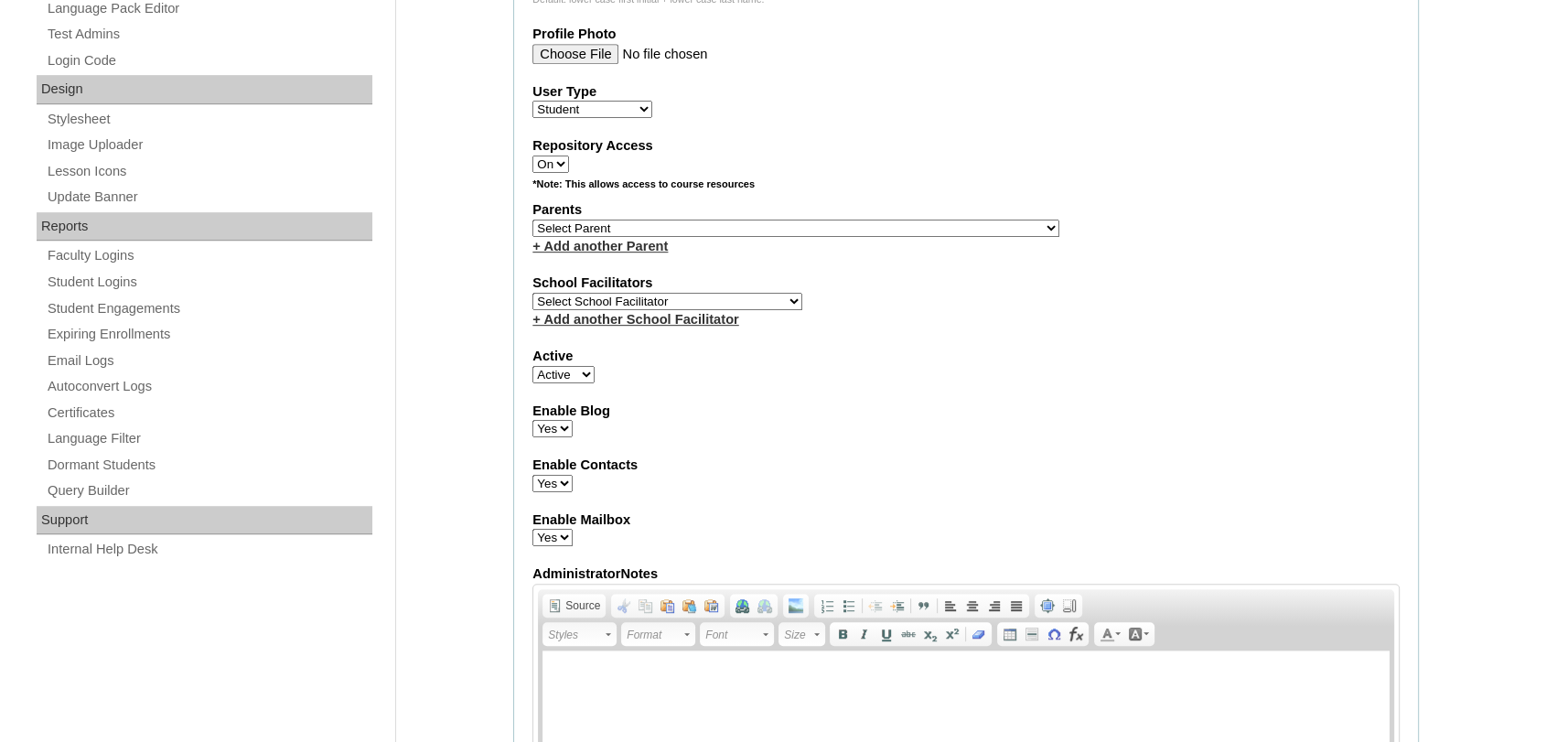
click at [845, 221] on select "Select Parent , , , , , , , , , , , , , , , , , , , , , , , , , , , , , , , , ,…" at bounding box center [796, 228] width 527 height 17
select select "43224"
click at [533, 220] on select "Select Parent , , , , , , , , , , , , , , , , , , , , , , , , , , , , , , , , ,…" at bounding box center [796, 228] width 527 height 17
click at [709, 296] on select "Select School Facilitator Norman Añain Ruffa Abadijas Mary Abella Gloryfe Abion…" at bounding box center [668, 301] width 270 height 17
select select "32652"
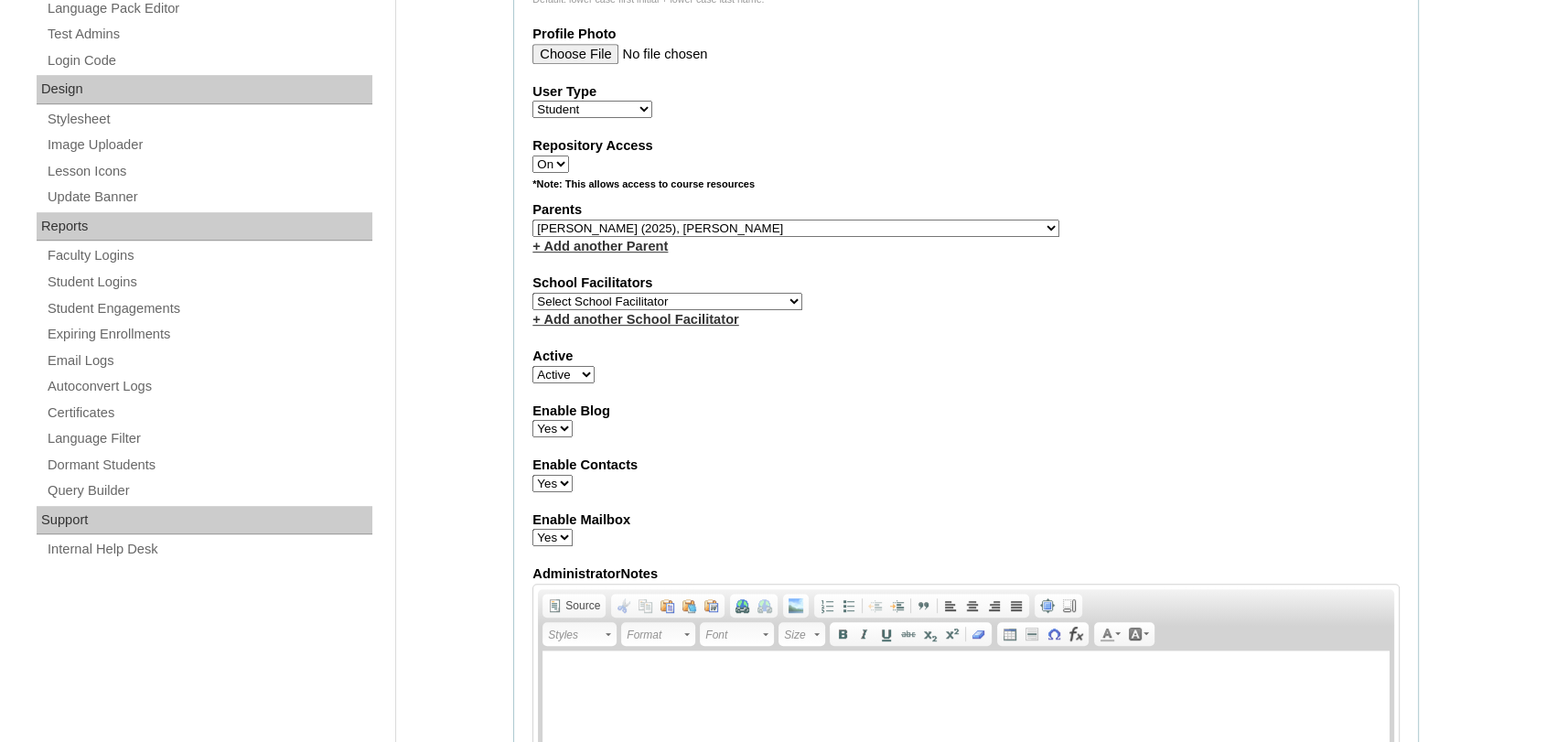
click at [533, 293] on select "Select School Facilitator Norman Añain Ruffa Abadijas Mary Abella Gloryfe Abion…" at bounding box center [668, 301] width 270 height 17
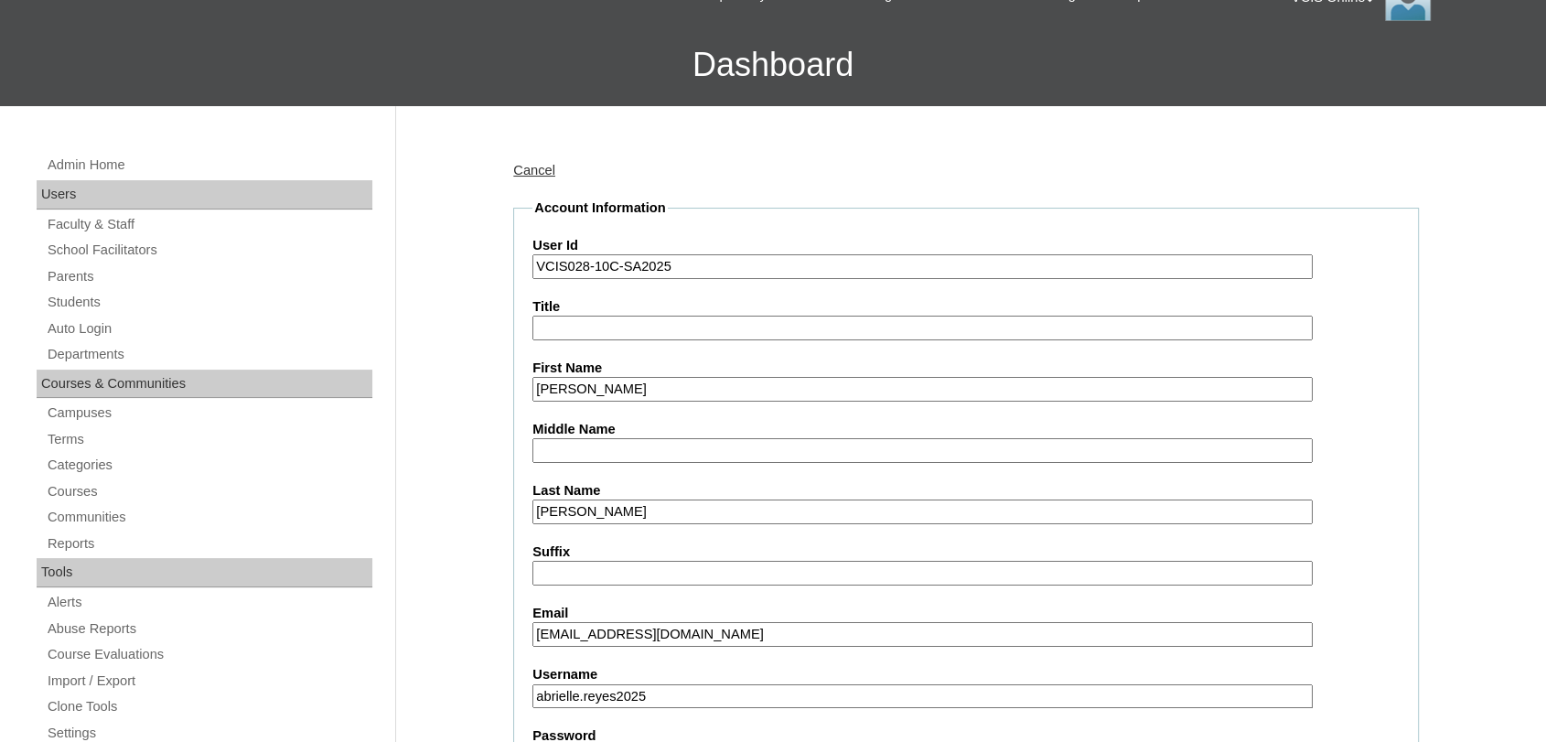
scroll to position [75, 0]
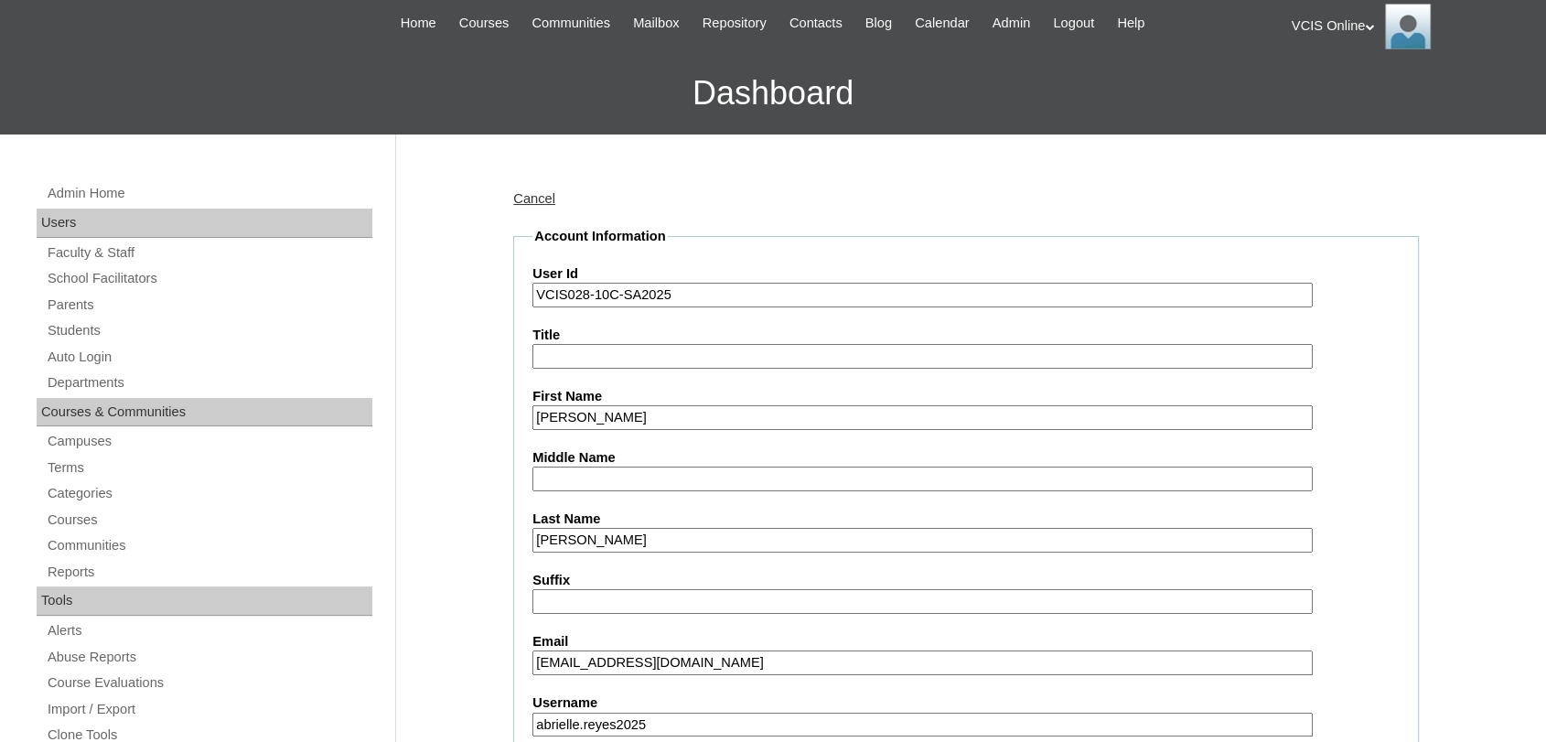
click at [834, 295] on input "VCIS028-10C-SA2025" at bounding box center [923, 295] width 780 height 25
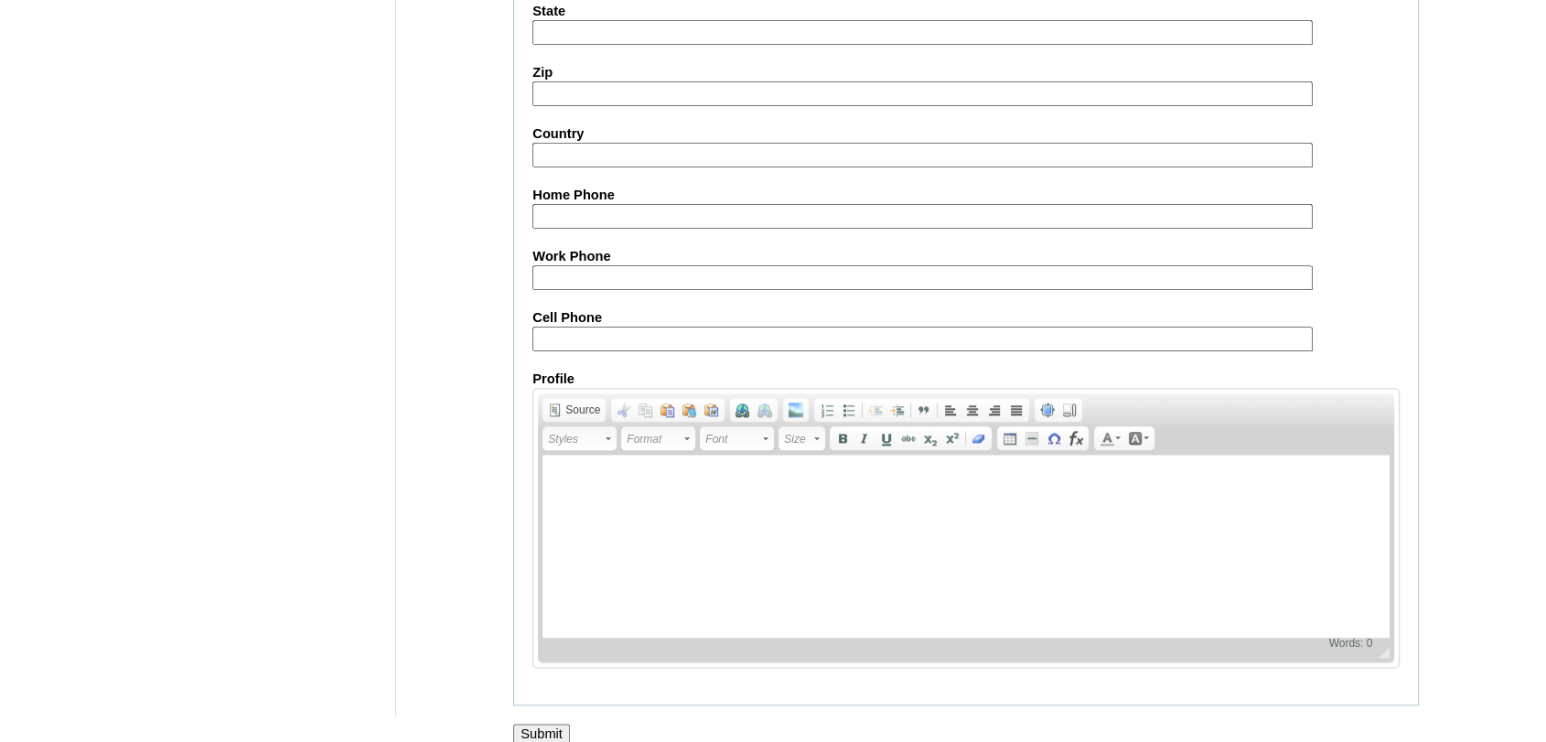
scroll to position [2031, 0]
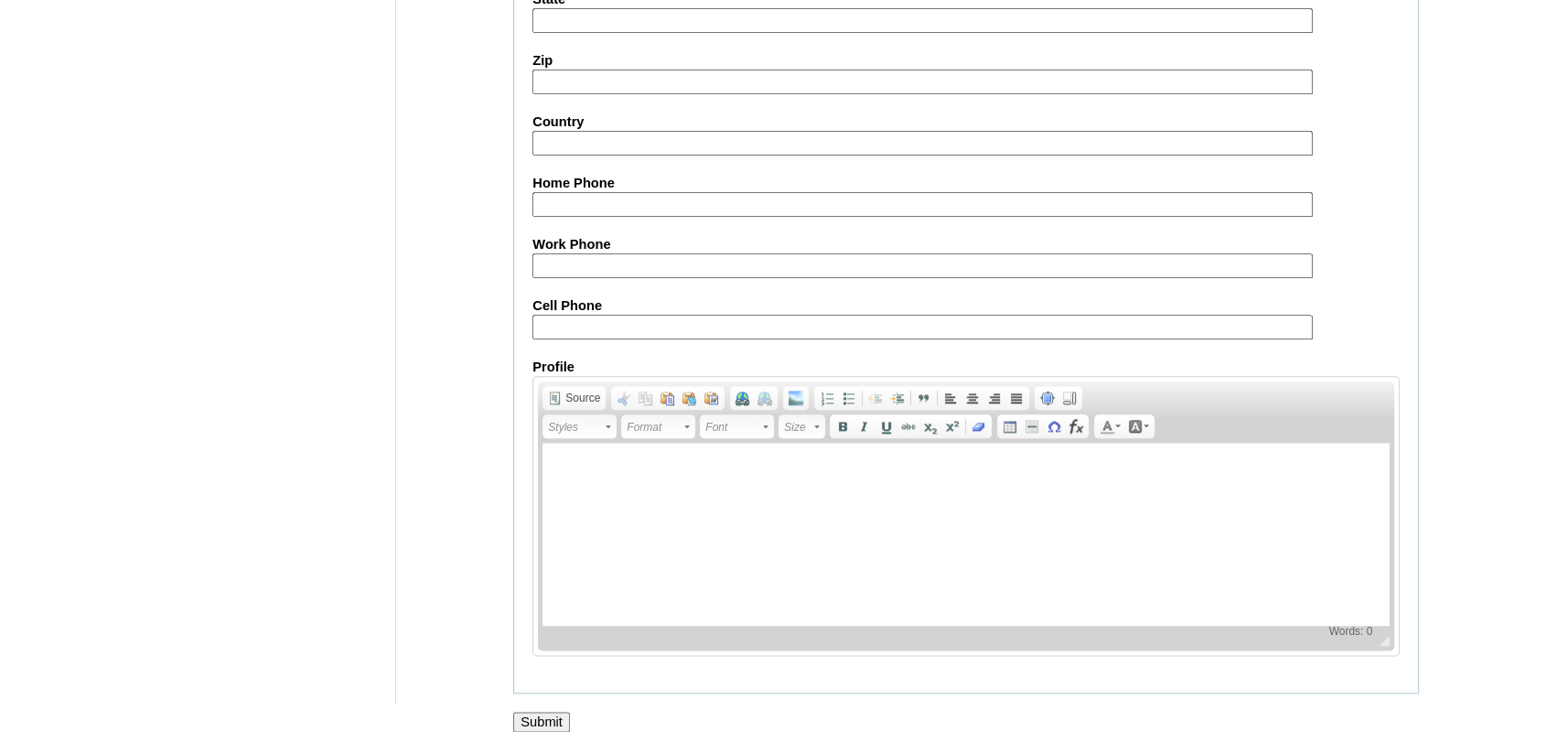
click at [539, 712] on input "Submit" at bounding box center [541, 722] width 57 height 20
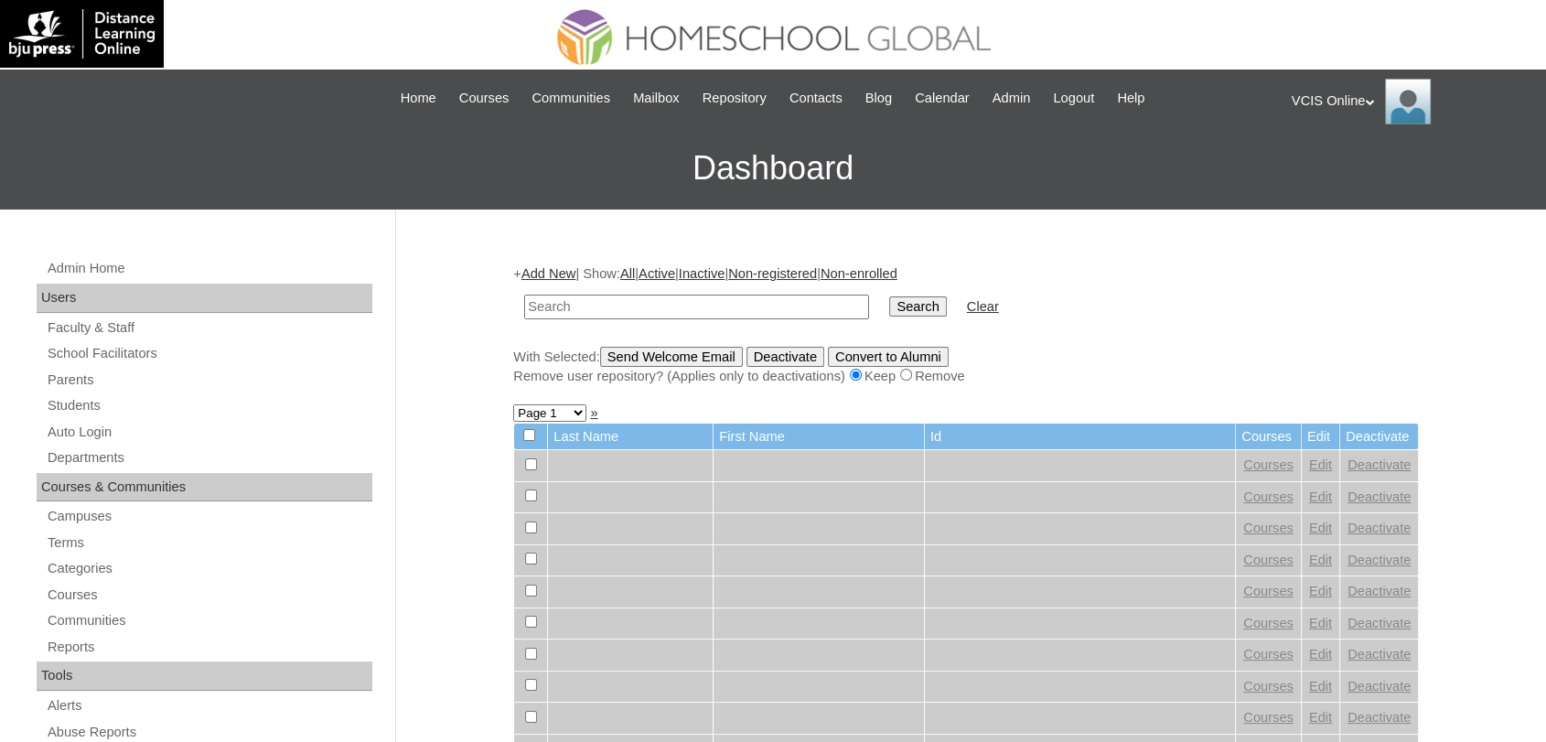
click at [599, 301] on input "text" at bounding box center [696, 307] width 345 height 25
paste input "VCIS028-10C-SA2025"
type input "VCIS028-10C-SA2025"
click at [889, 296] on input "Search" at bounding box center [917, 306] width 57 height 20
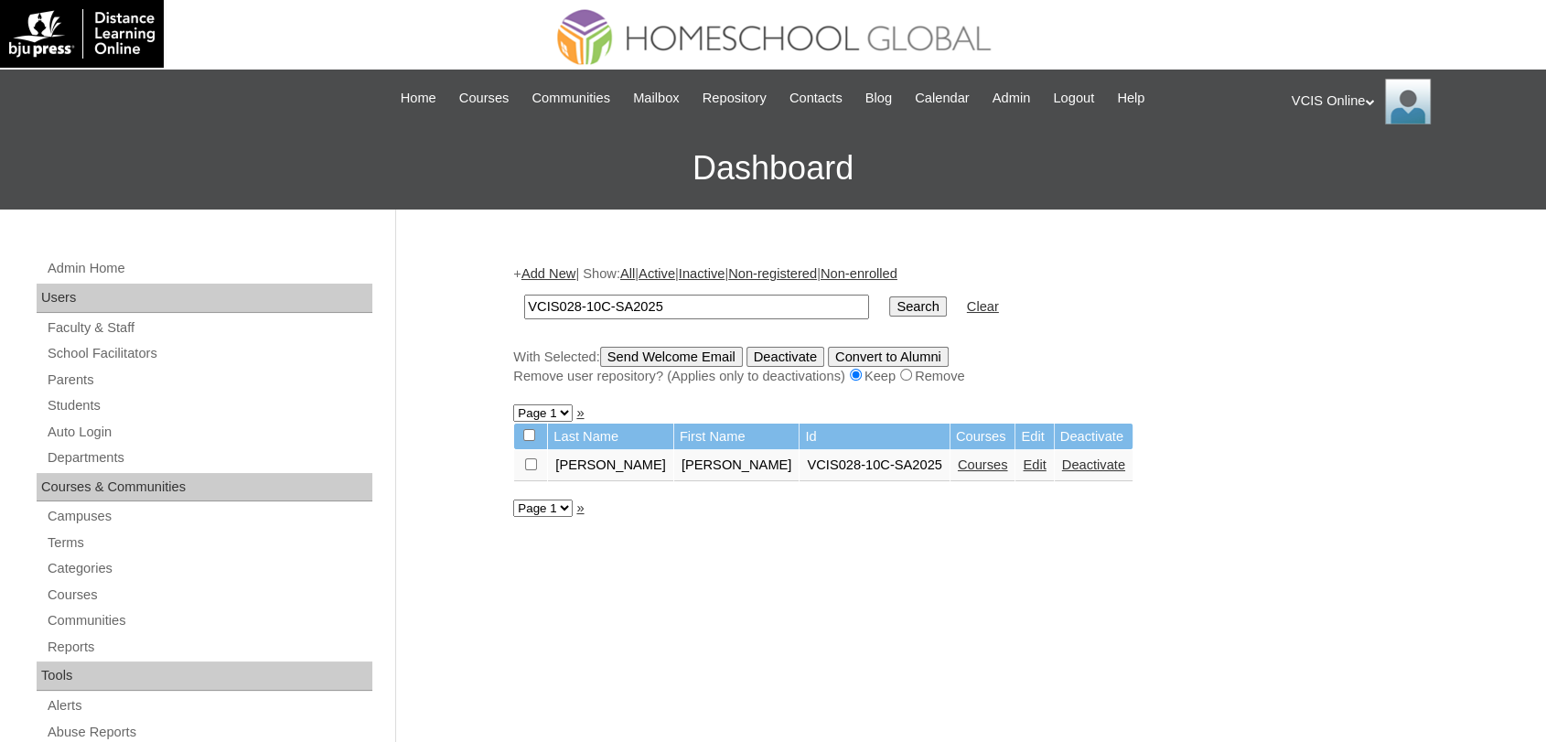
click at [958, 465] on link "Courses" at bounding box center [983, 464] width 50 height 15
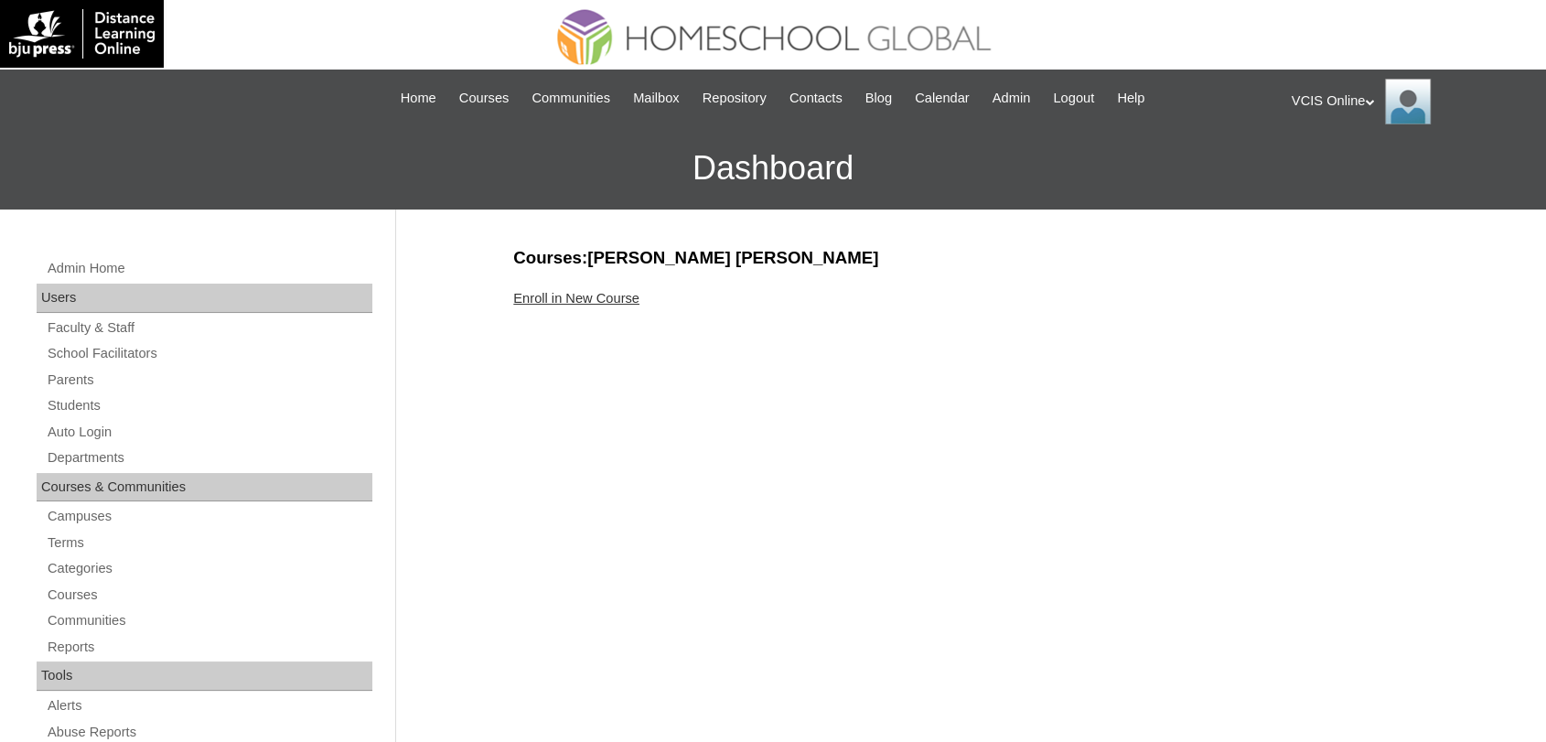
click at [559, 296] on link "Enroll in New Course" at bounding box center [576, 298] width 126 height 15
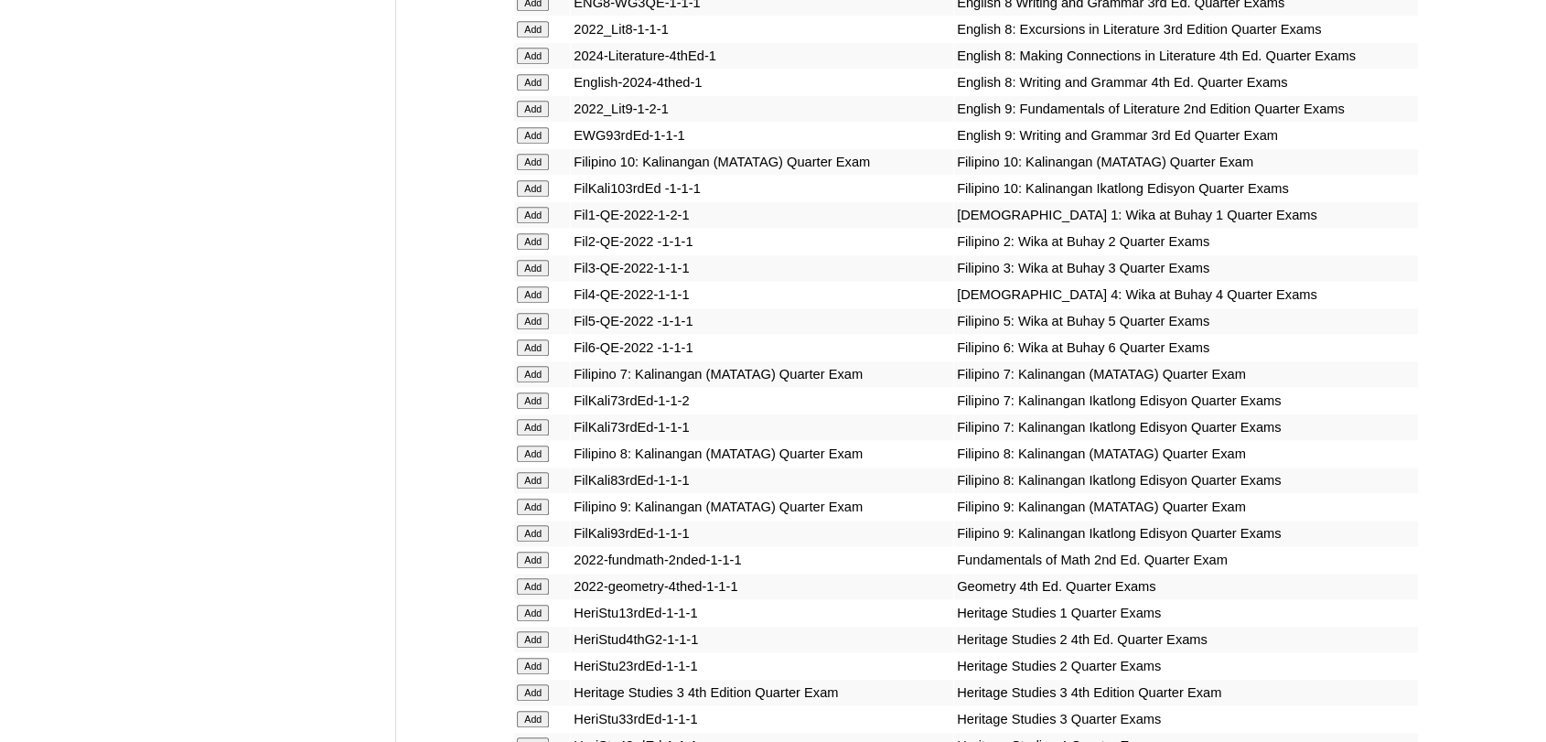
scroll to position [1870, 0]
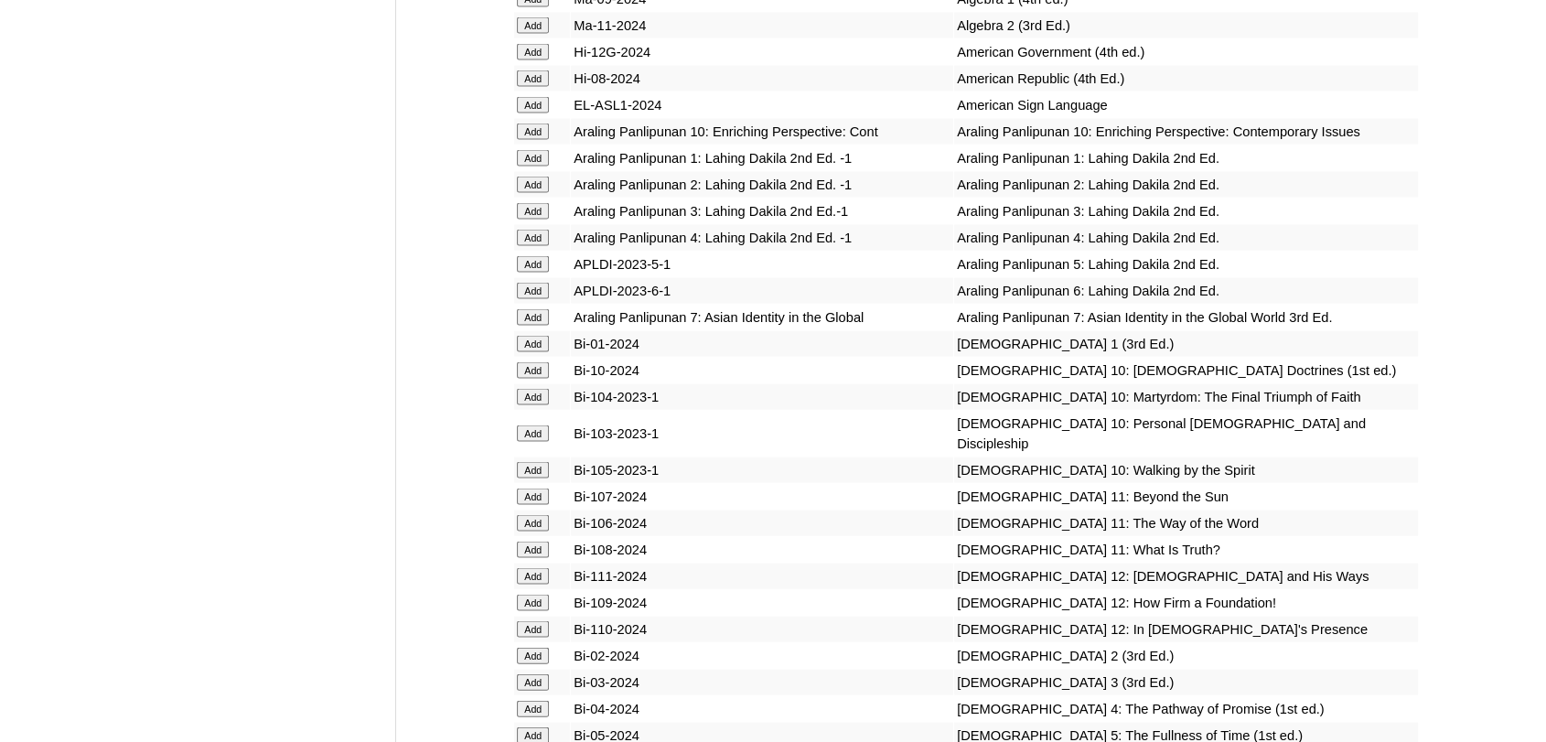
scroll to position [3700, 0]
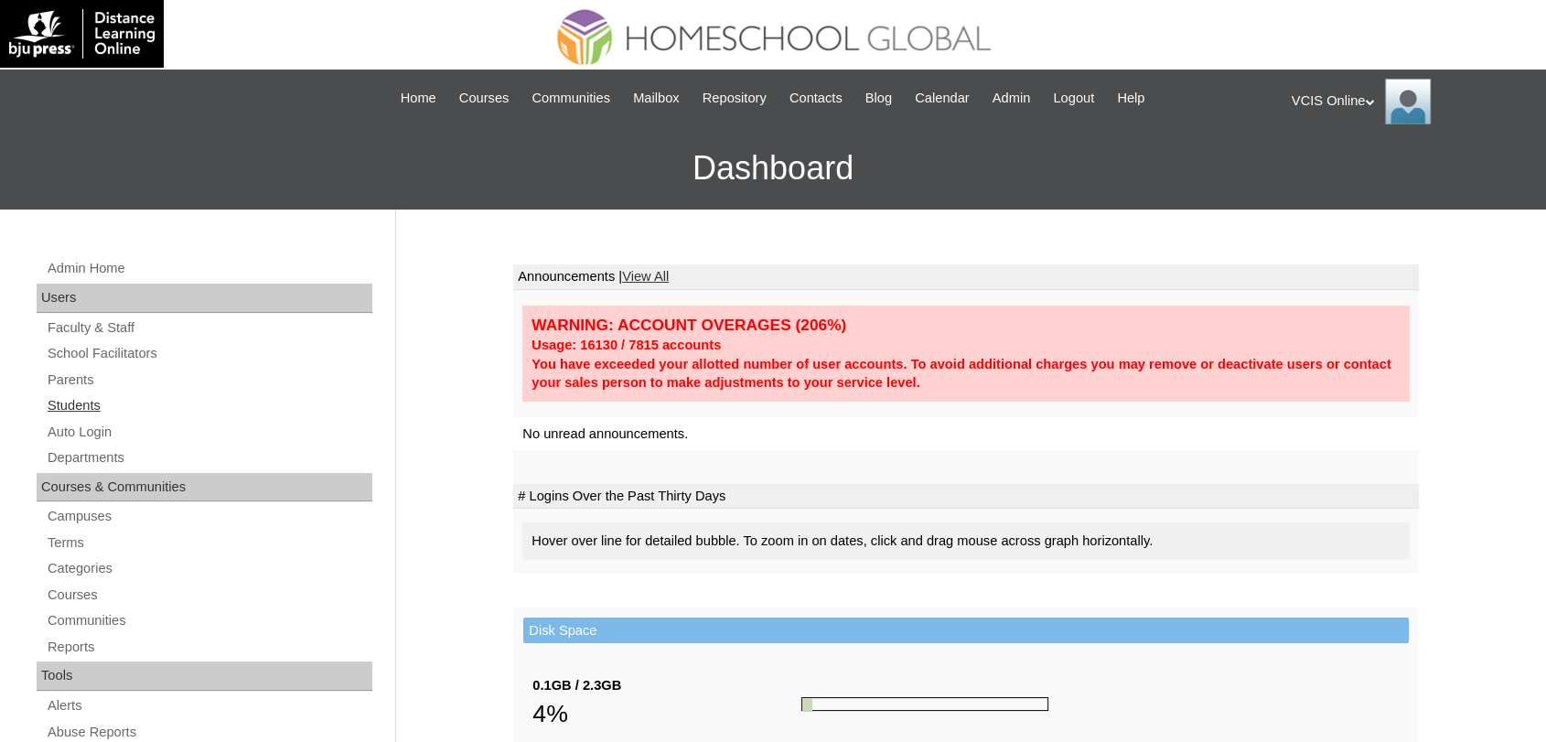
click at [81, 405] on link "Students" at bounding box center [209, 405] width 327 height 23
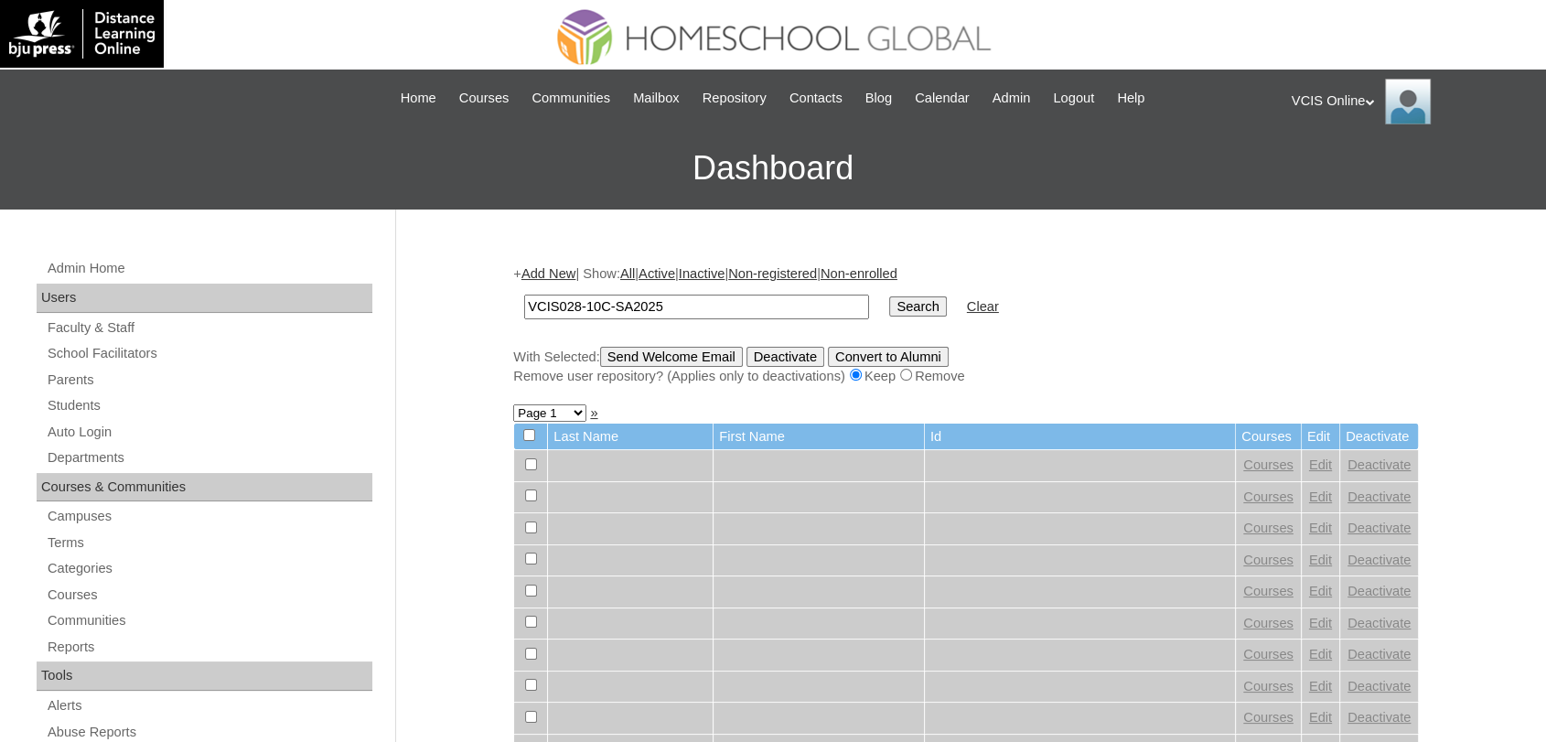
type input "VCIS028-10C-SA2025"
click at [889, 296] on input "Search" at bounding box center [917, 306] width 57 height 20
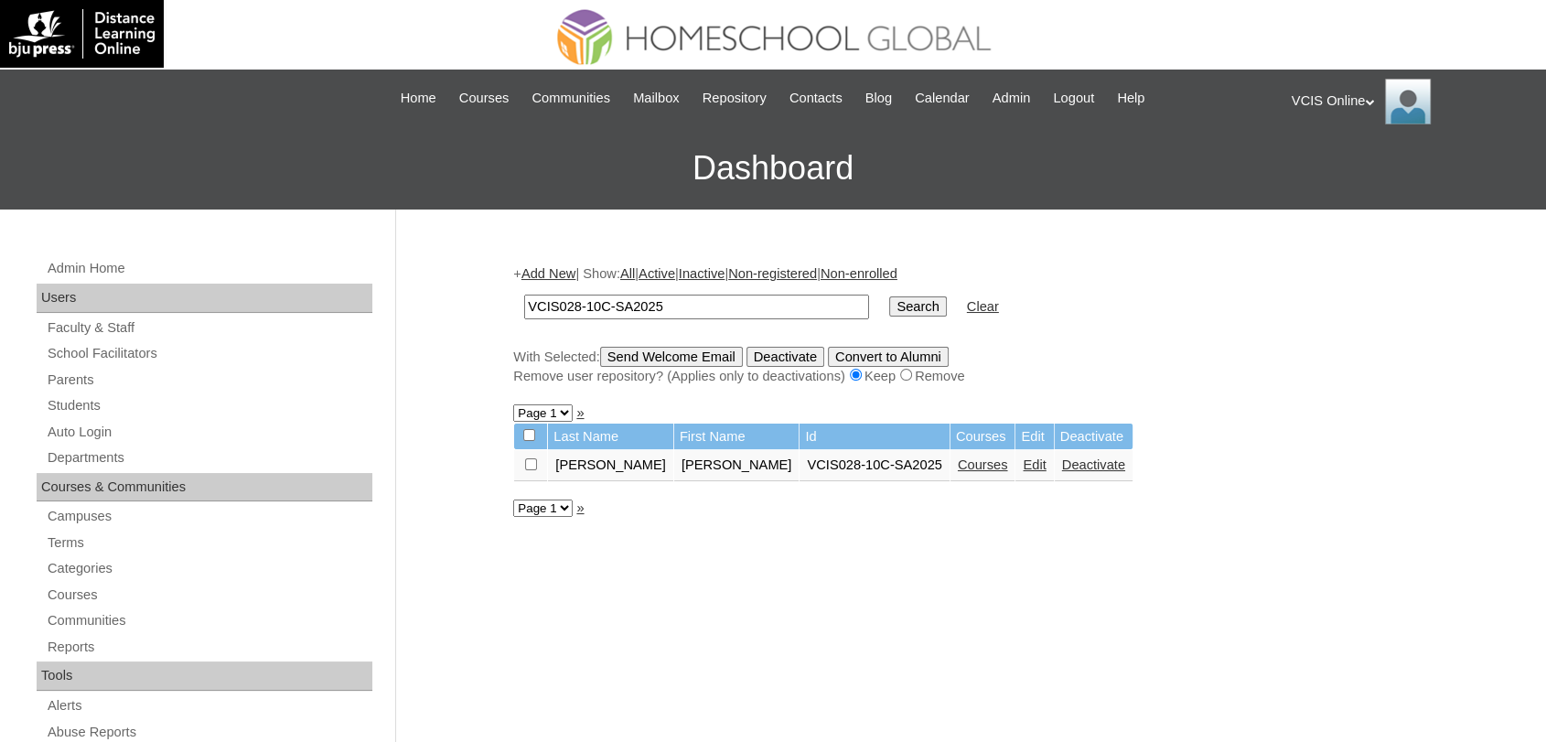
click at [958, 466] on link "Courses" at bounding box center [983, 464] width 50 height 15
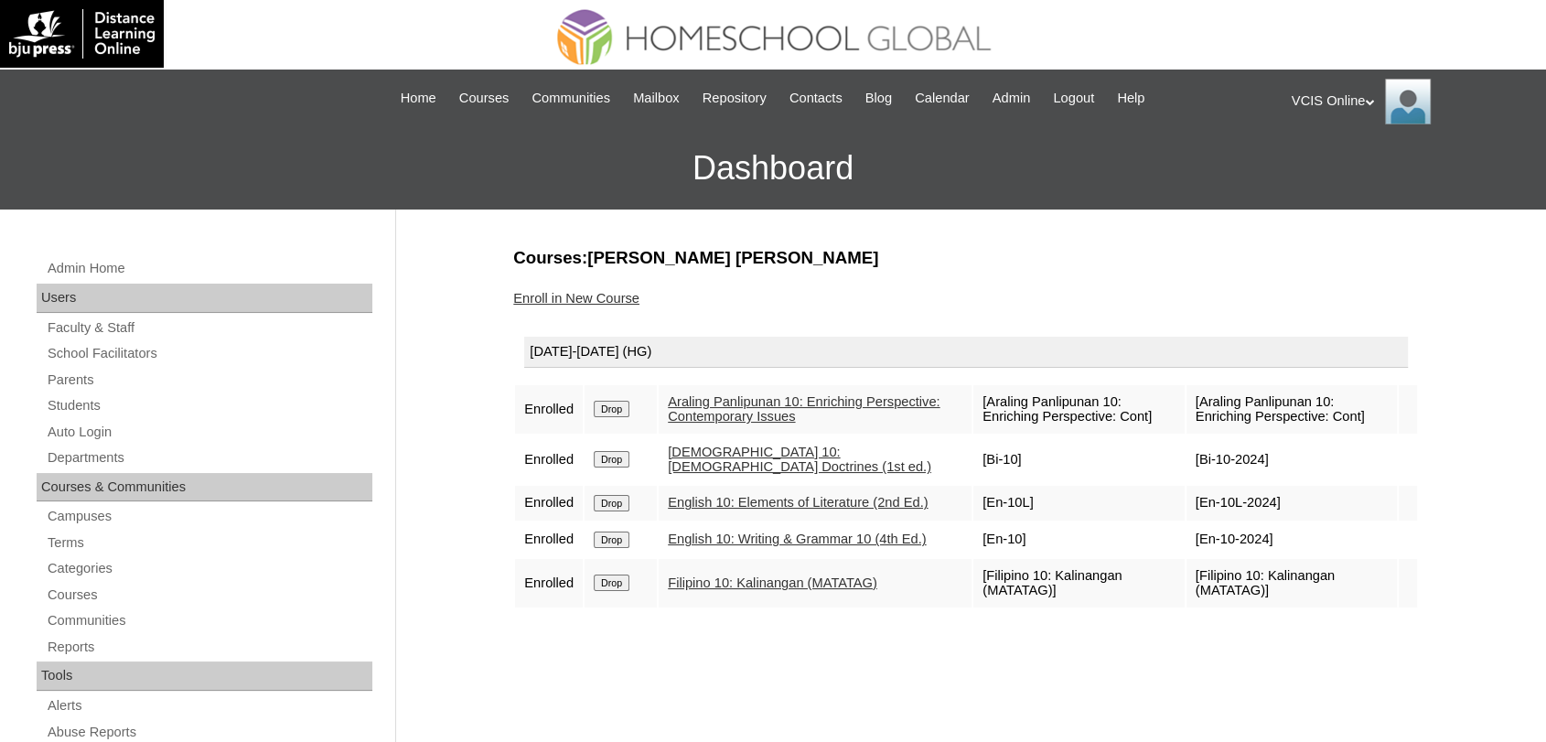
click at [592, 296] on link "Enroll in New Course" at bounding box center [576, 298] width 126 height 15
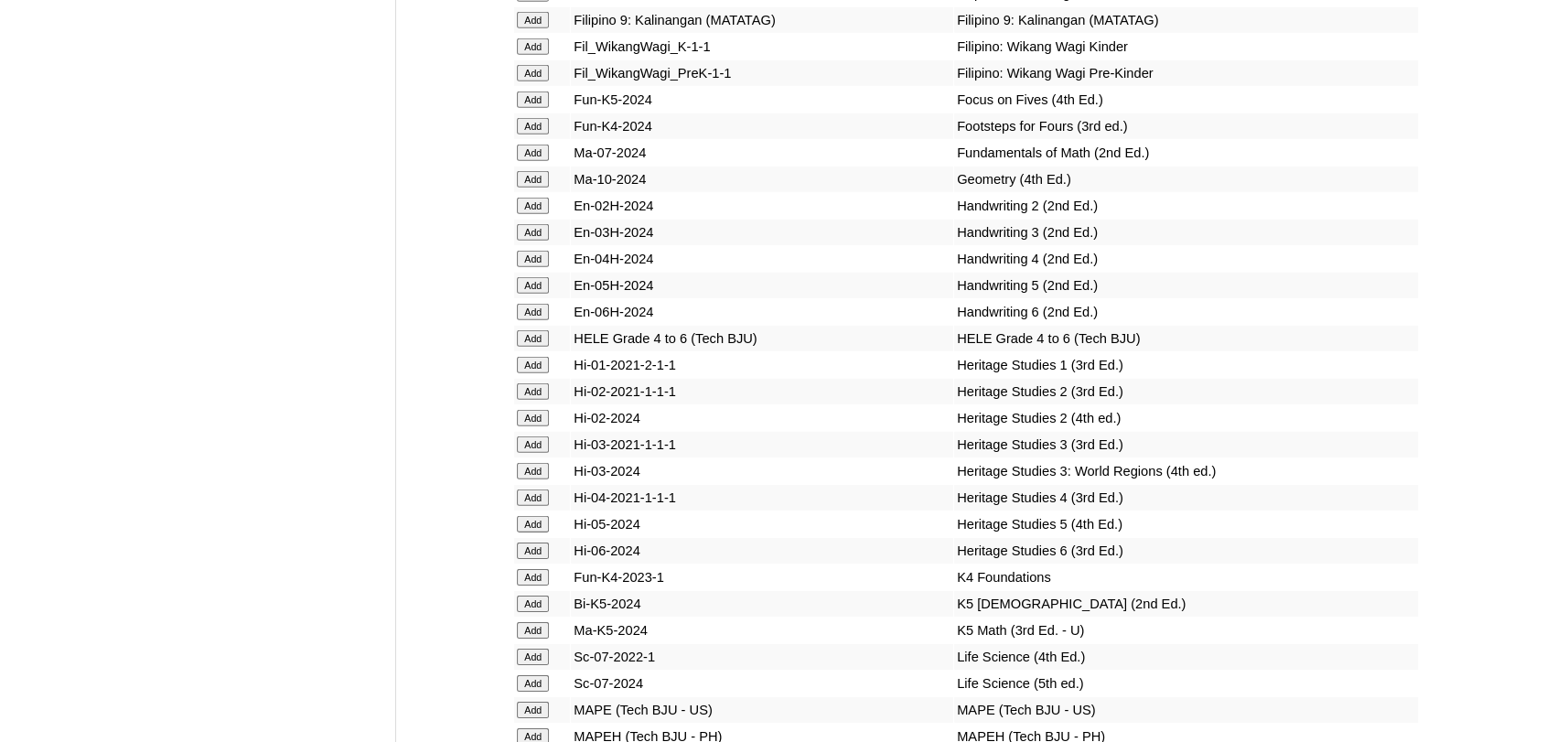
scroll to position [5570, 0]
